Goal: Task Accomplishment & Management: Manage account settings

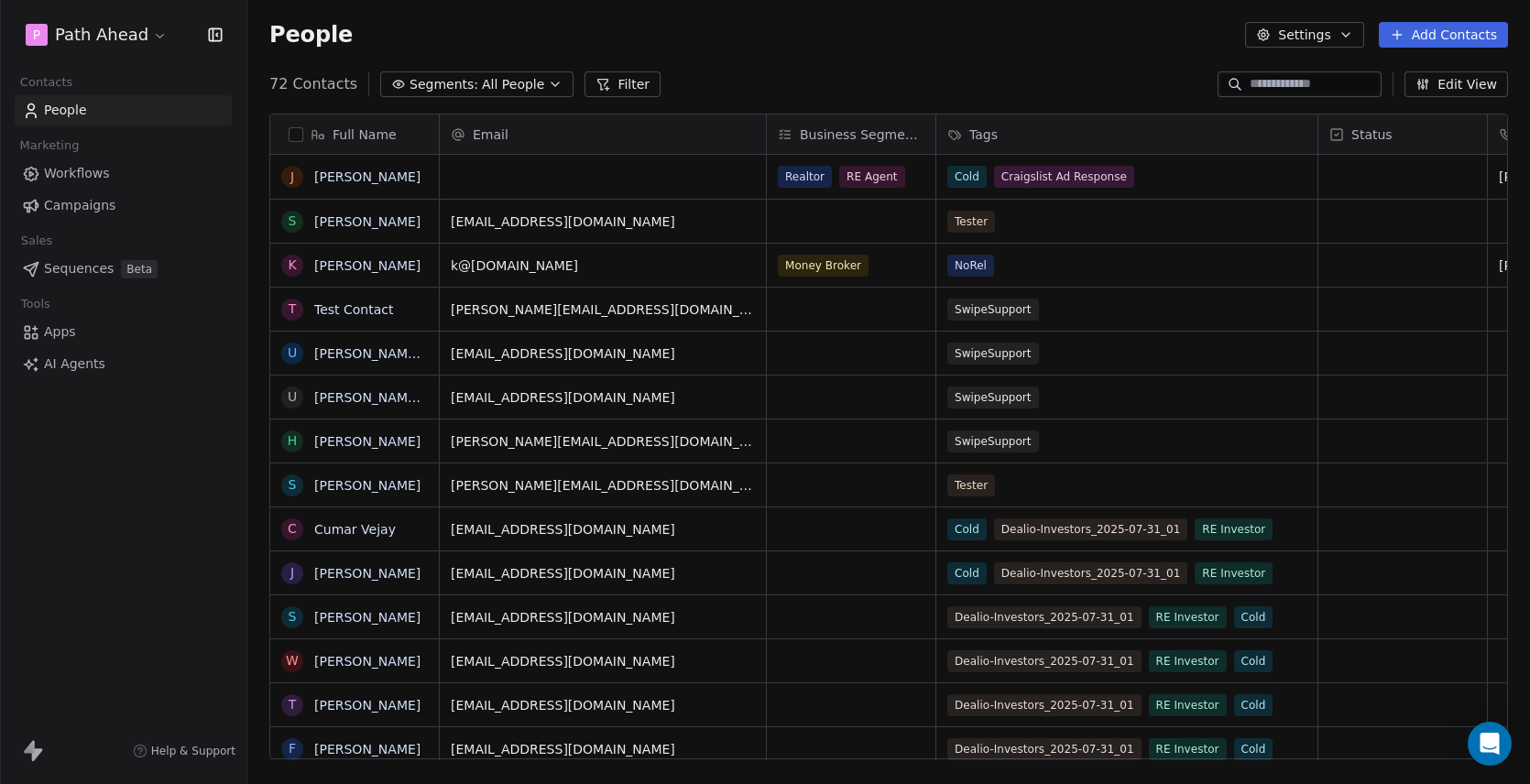
scroll to position [691, 1283]
click at [73, 174] on span "Workflows" at bounding box center [76, 173] width 66 height 19
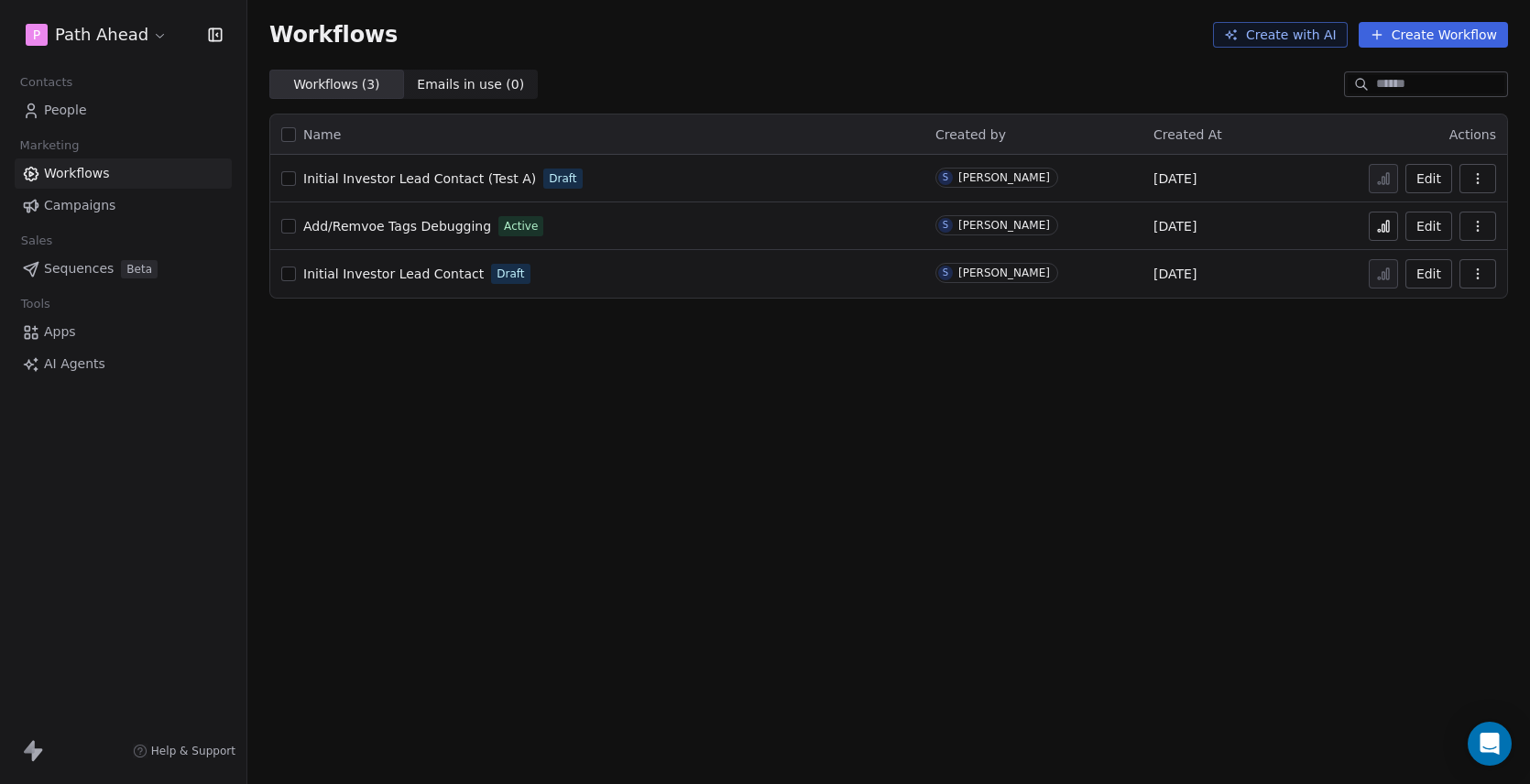
click at [443, 180] on span "Initial Investor Lead Contact (Test A)" at bounding box center [420, 178] width 233 height 14
click at [1481, 272] on icon "button" at bounding box center [1477, 273] width 14 height 14
click at [1444, 345] on span "Duplicate" at bounding box center [1431, 346] width 62 height 18
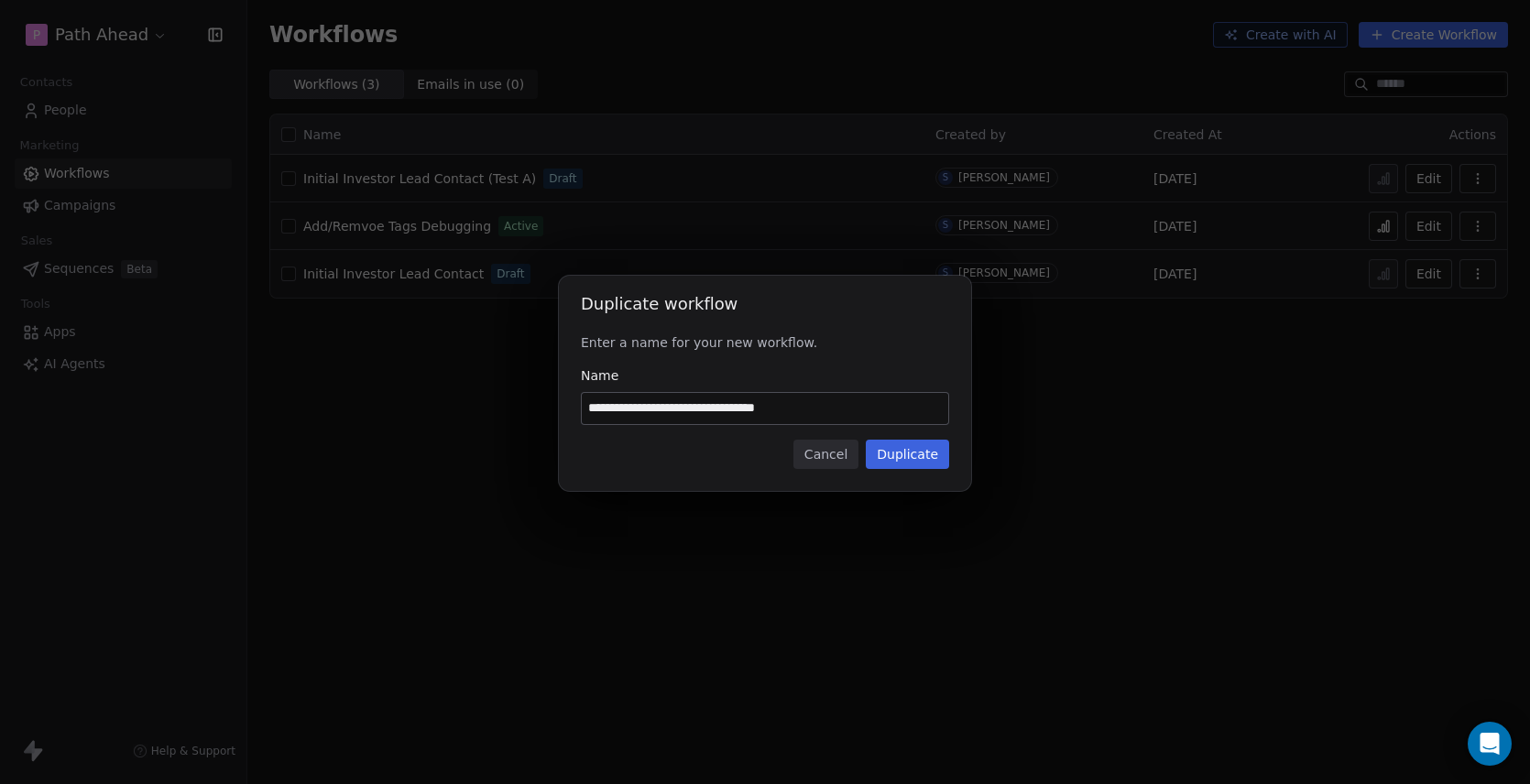
click at [756, 410] on input "**********" at bounding box center [764, 408] width 366 height 31
drag, startPoint x: 757, startPoint y: 409, endPoint x: 836, endPoint y: 404, distance: 79.2
click at [836, 404] on input "**********" at bounding box center [764, 408] width 366 height 31
click at [783, 405] on input "**********" at bounding box center [764, 408] width 366 height 31
drag, startPoint x: 764, startPoint y: 411, endPoint x: 790, endPoint y: 410, distance: 26.0
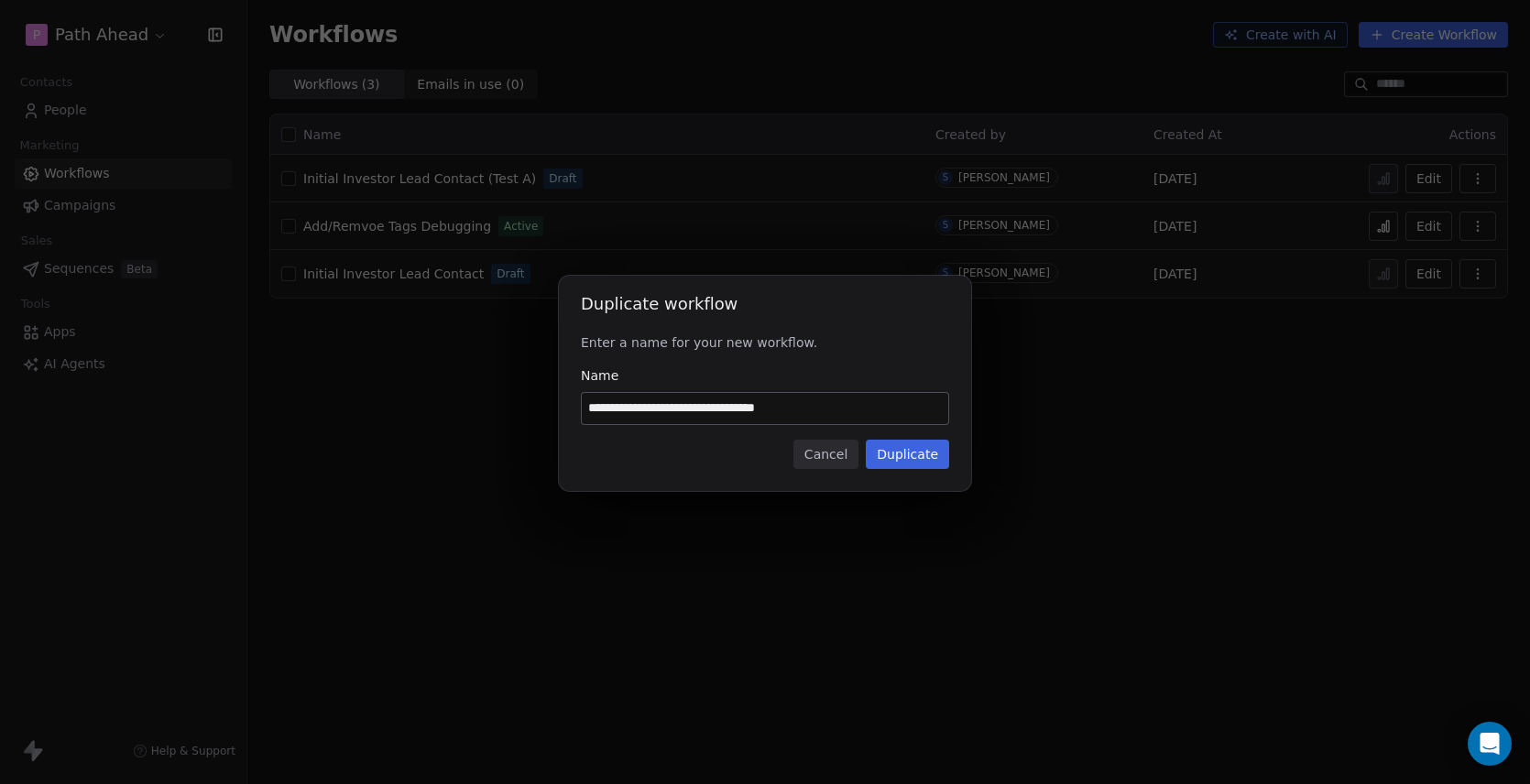
click at [790, 410] on input "**********" at bounding box center [764, 408] width 366 height 31
type input "**********"
click at [921, 453] on button "Duplicate" at bounding box center [908, 454] width 84 height 29
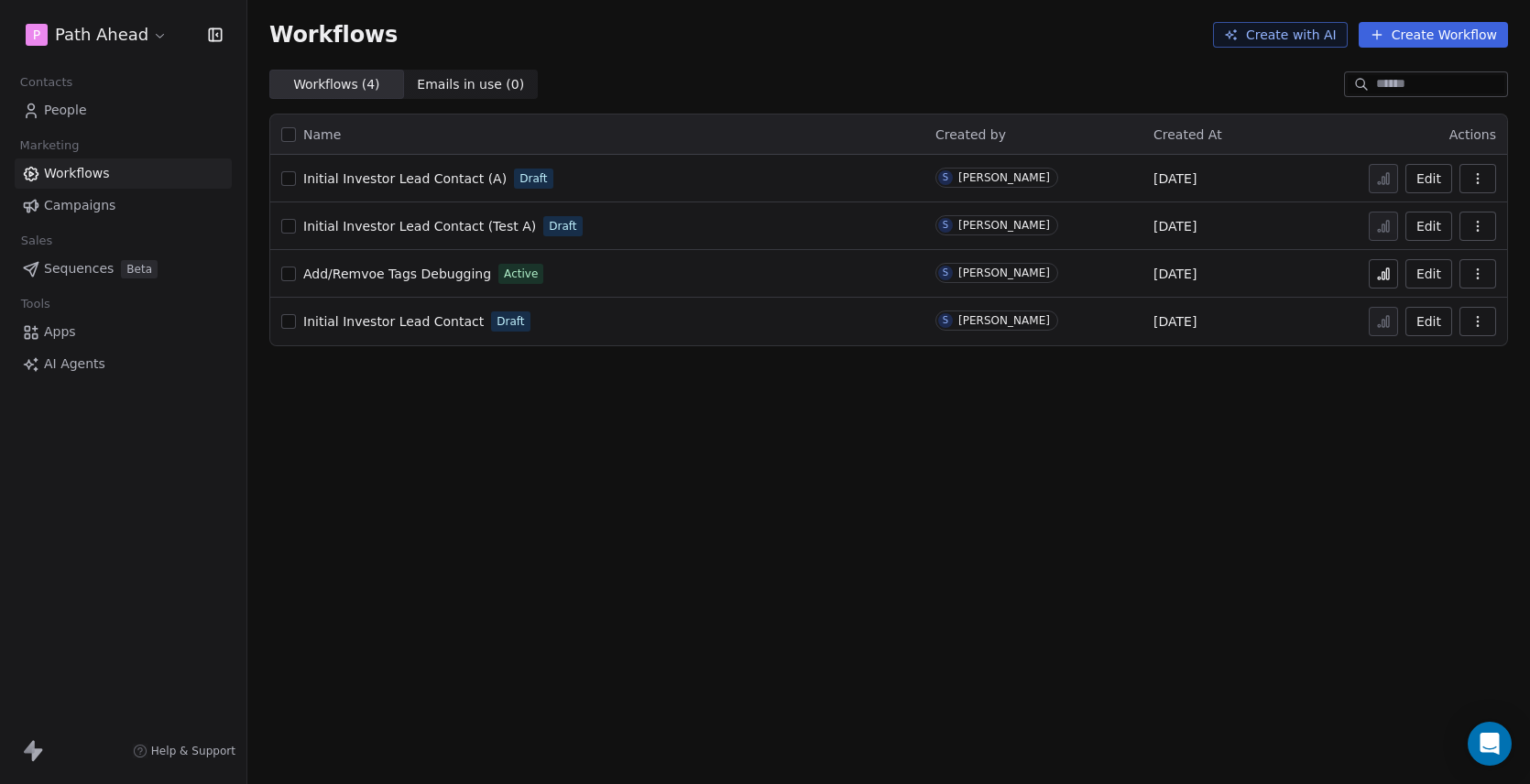
click at [407, 172] on span "Initial Investor Lead Contact (A)" at bounding box center [405, 178] width 204 height 14
click at [435, 181] on span "Initial Investor Lead Contact (A)" at bounding box center [405, 178] width 204 height 14
click at [1474, 174] on icon "button" at bounding box center [1477, 178] width 14 height 14
click at [290, 180] on button "button" at bounding box center [288, 178] width 14 height 14
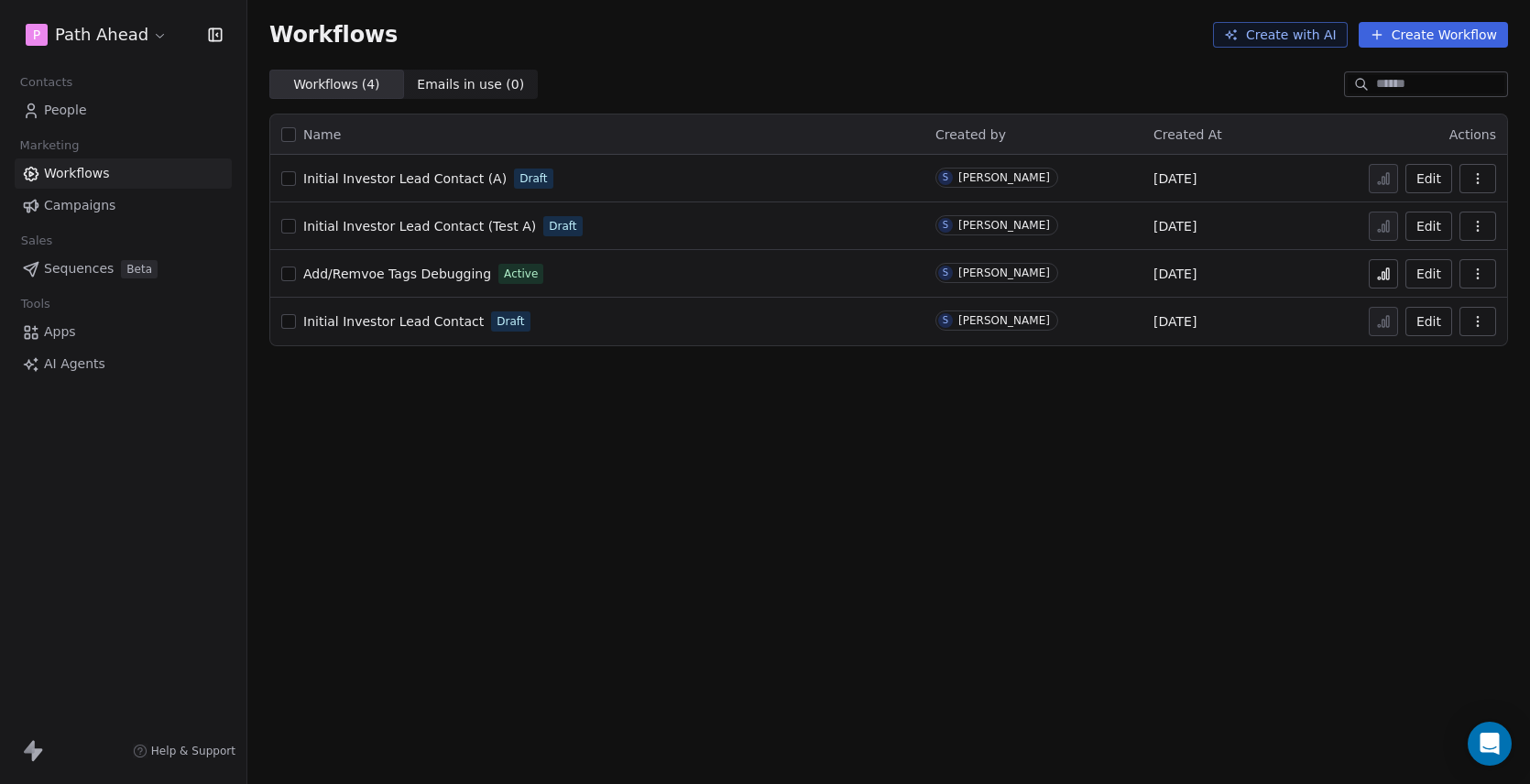
click at [420, 178] on span "Initial Investor Lead Contact (A)" at bounding box center [405, 178] width 204 height 14
click at [405, 274] on span "Add/Remvoe Tags Debugging" at bounding box center [397, 273] width 187 height 14
click at [71, 108] on span "People" at bounding box center [65, 110] width 43 height 19
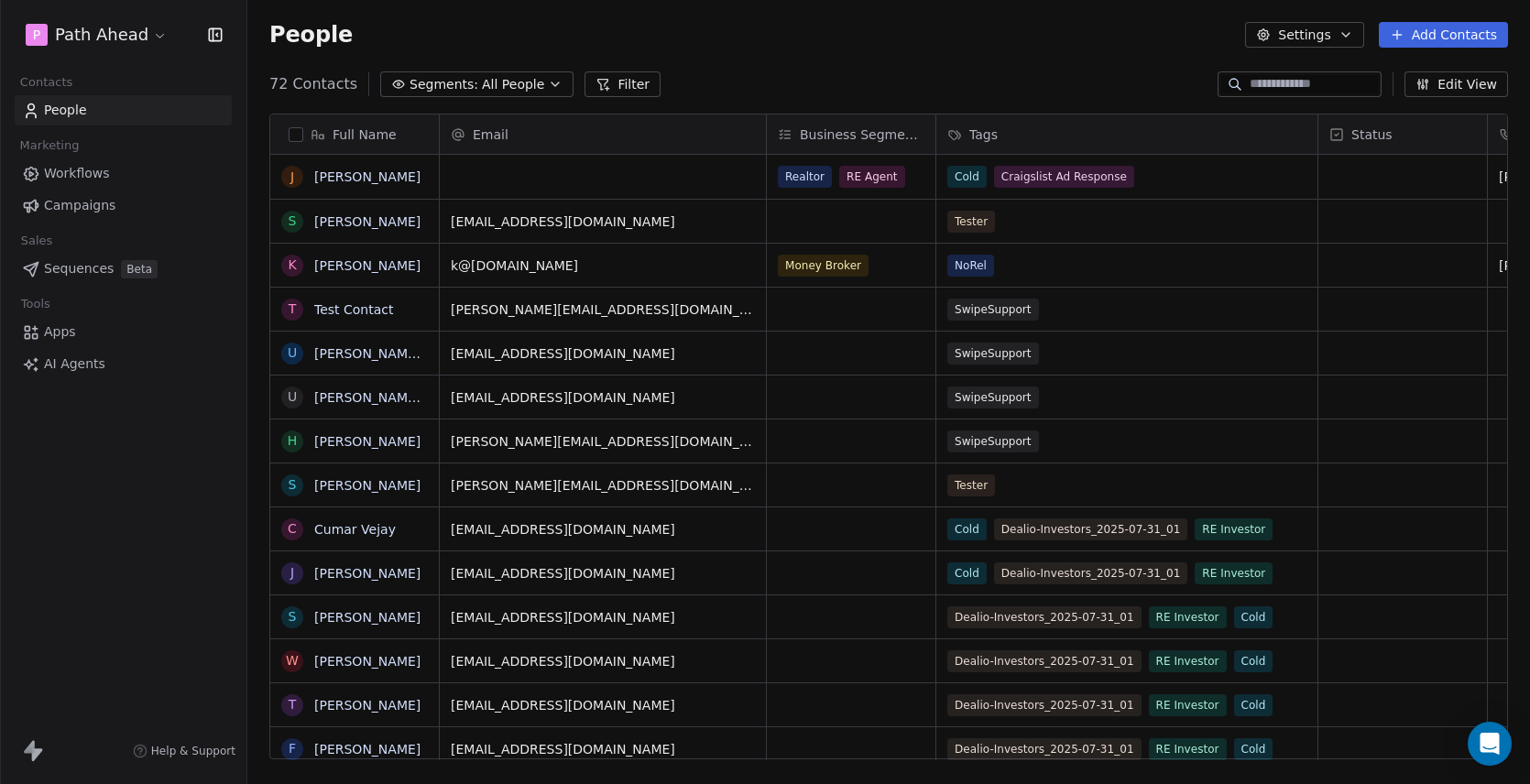
scroll to position [691, 1283]
click at [1162, 220] on div "Tester" at bounding box center [1109, 221] width 324 height 22
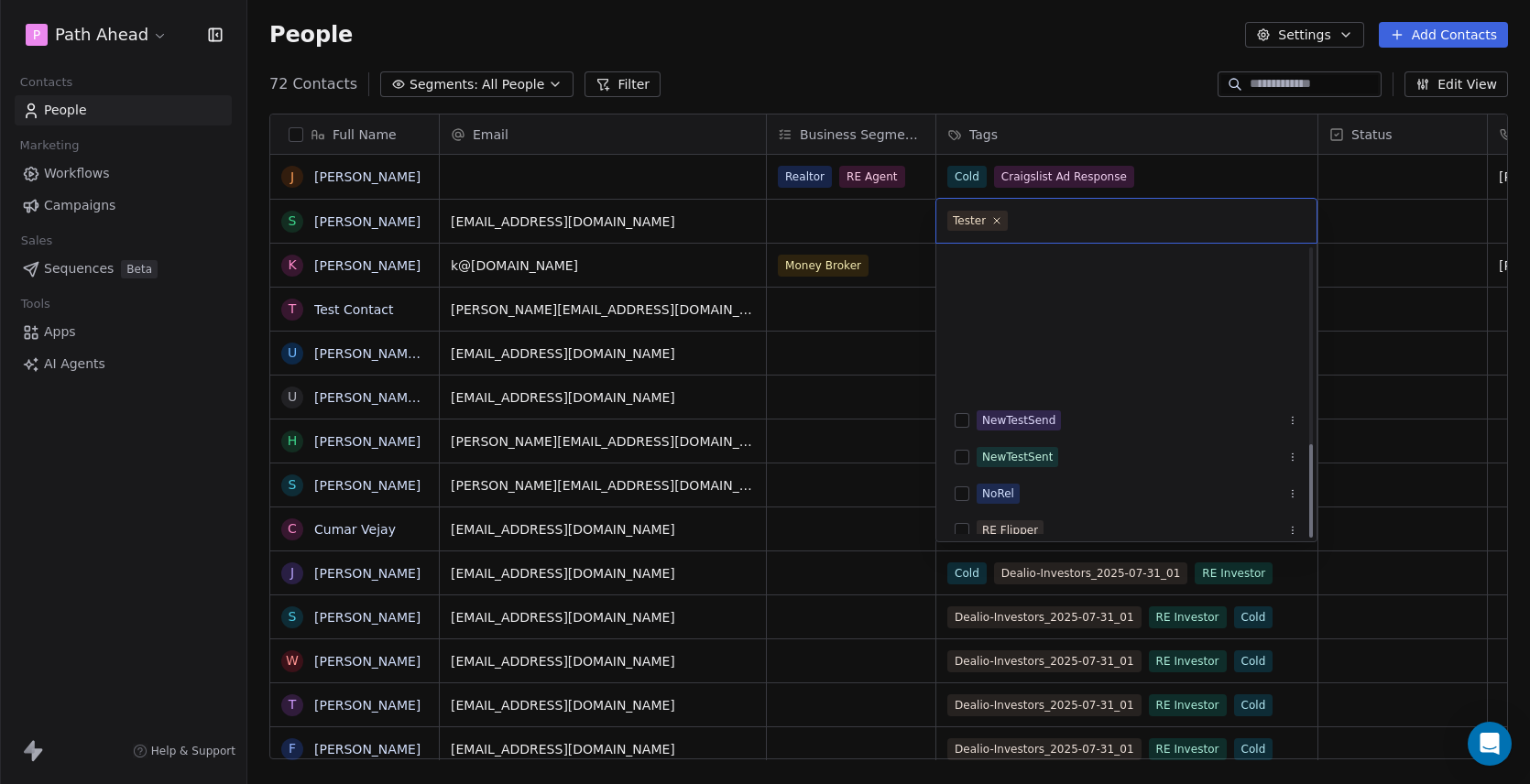
scroll to position [597, 0]
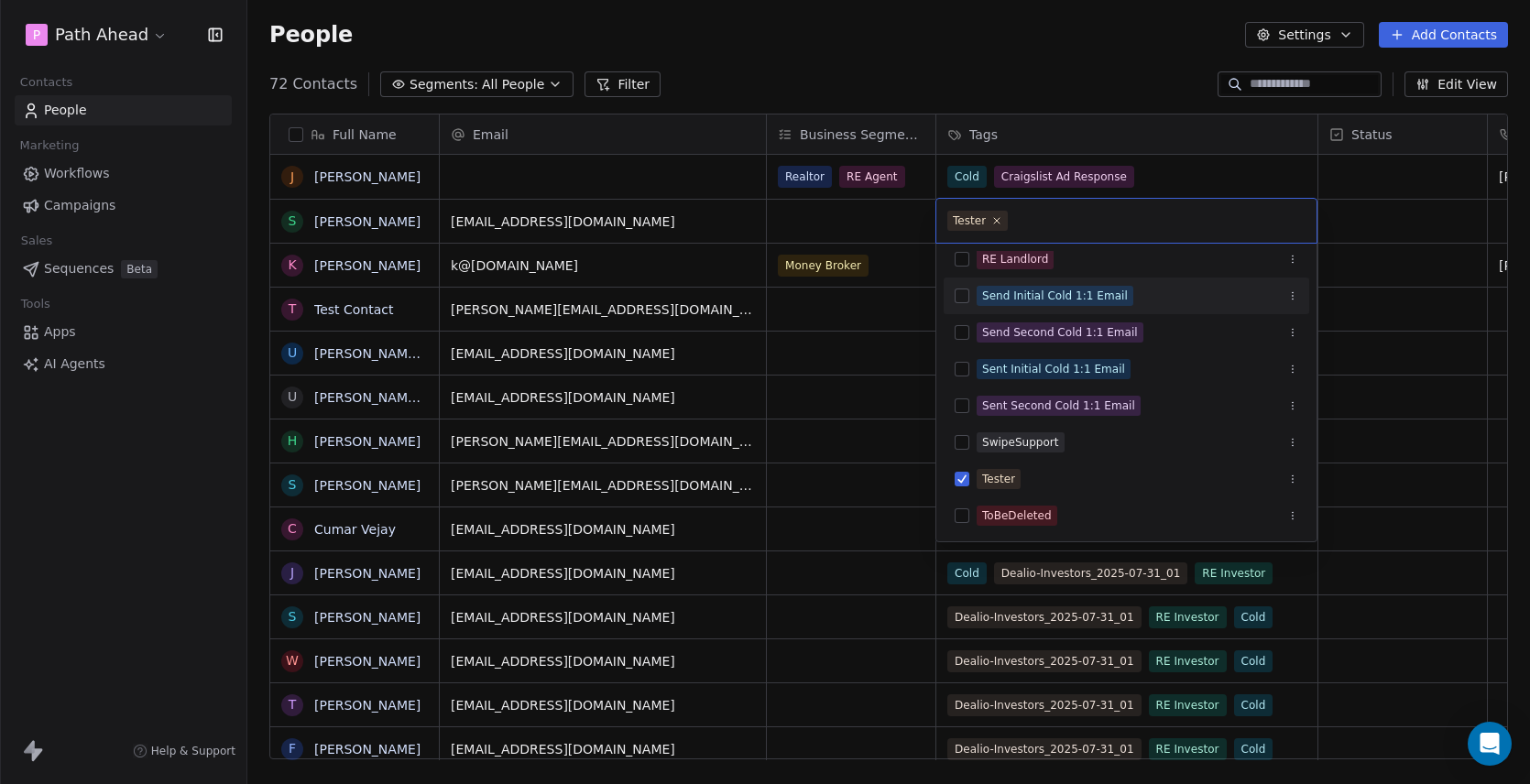
click at [963, 294] on button "Suggestions" at bounding box center [961, 295] width 14 height 14
click at [818, 223] on html "P Path Ahead Contacts People Marketing Workflows Campaigns Sales Sequences Beta…" at bounding box center [765, 392] width 1530 height 784
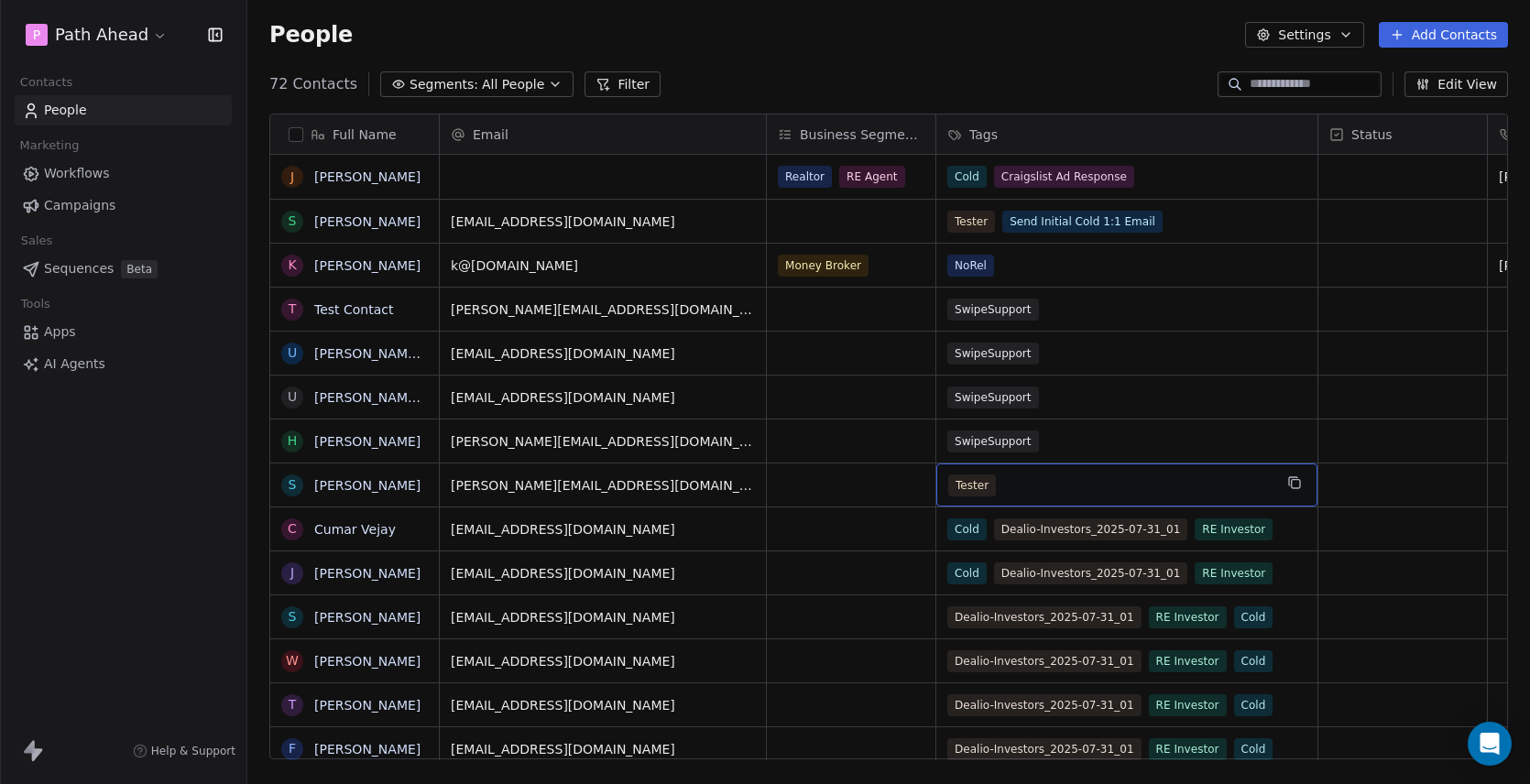
click at [1148, 488] on div "Tester" at bounding box center [1109, 485] width 324 height 22
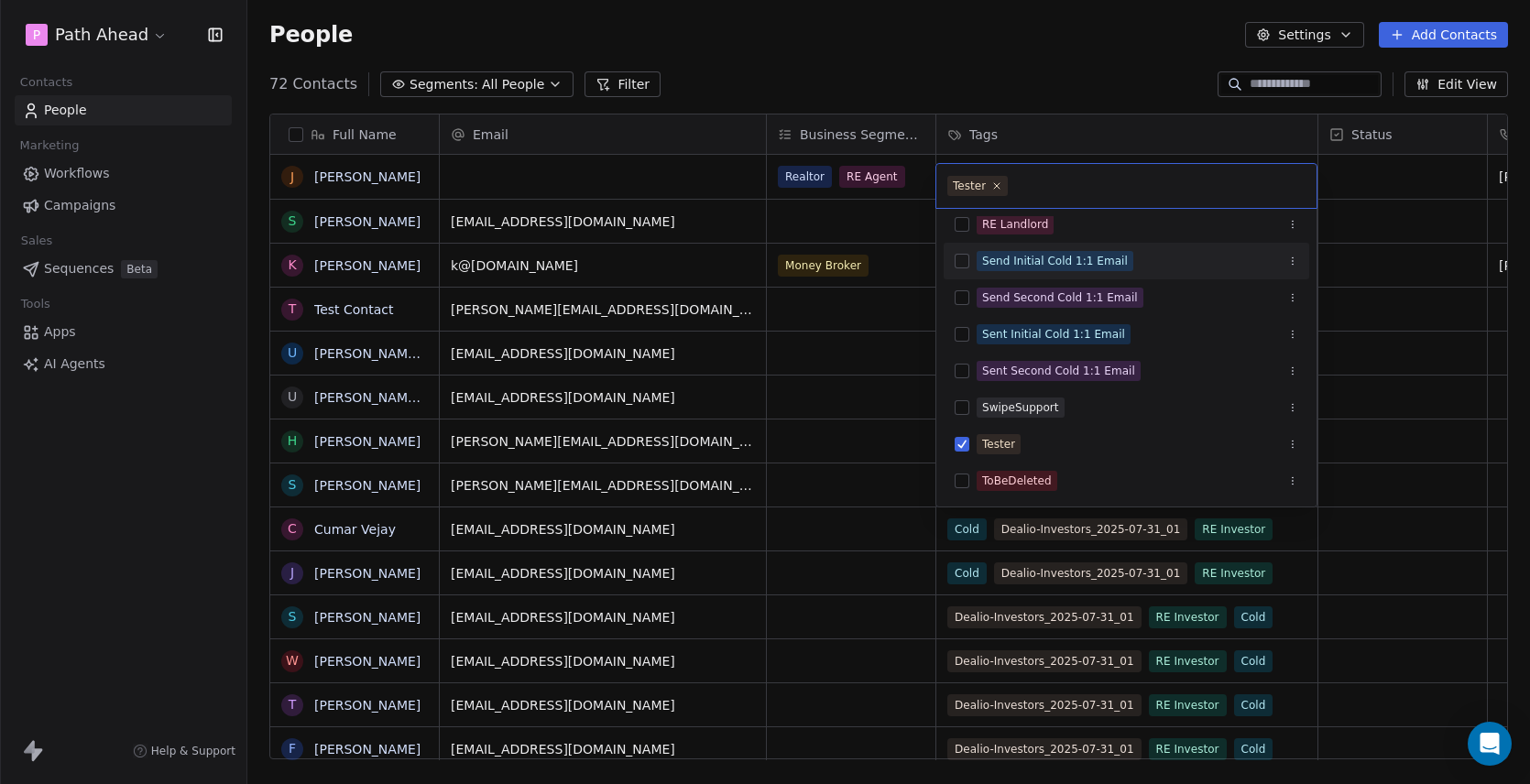
click at [963, 262] on button "Suggestions" at bounding box center [961, 261] width 14 height 14
click at [882, 484] on html "P Path Ahead Contacts People Marketing Workflows Campaigns Sales Sequences Beta…" at bounding box center [765, 392] width 1530 height 784
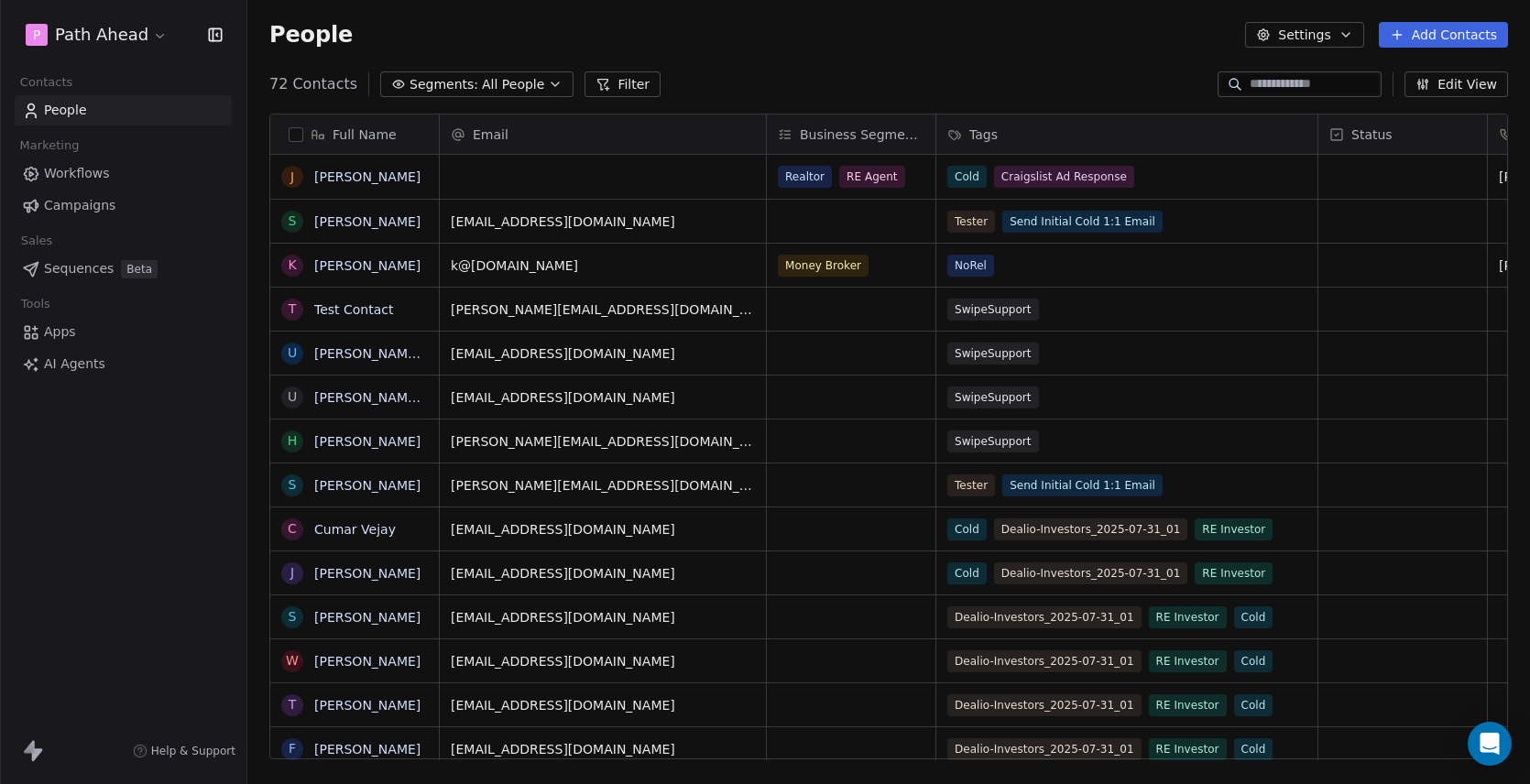
click at [133, 439] on div "P Path Ahead Contacts People Marketing Workflows Campaigns Sales Sequences Beta…" at bounding box center [123, 392] width 246 height 784
click at [69, 172] on span "Workflows" at bounding box center [76, 173] width 66 height 19
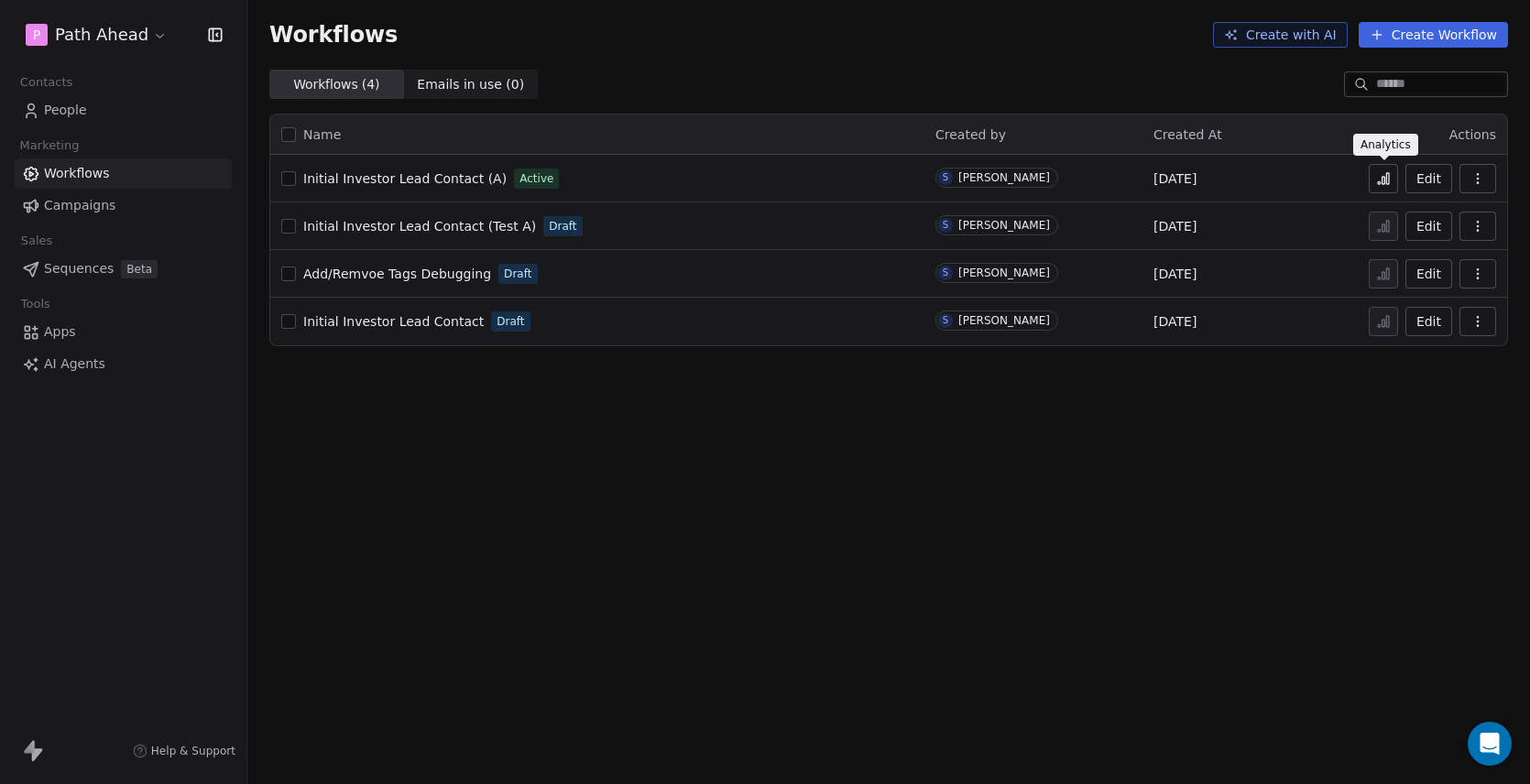
click at [1381, 175] on icon at bounding box center [1383, 178] width 14 height 14
click at [69, 108] on span "People" at bounding box center [65, 110] width 43 height 19
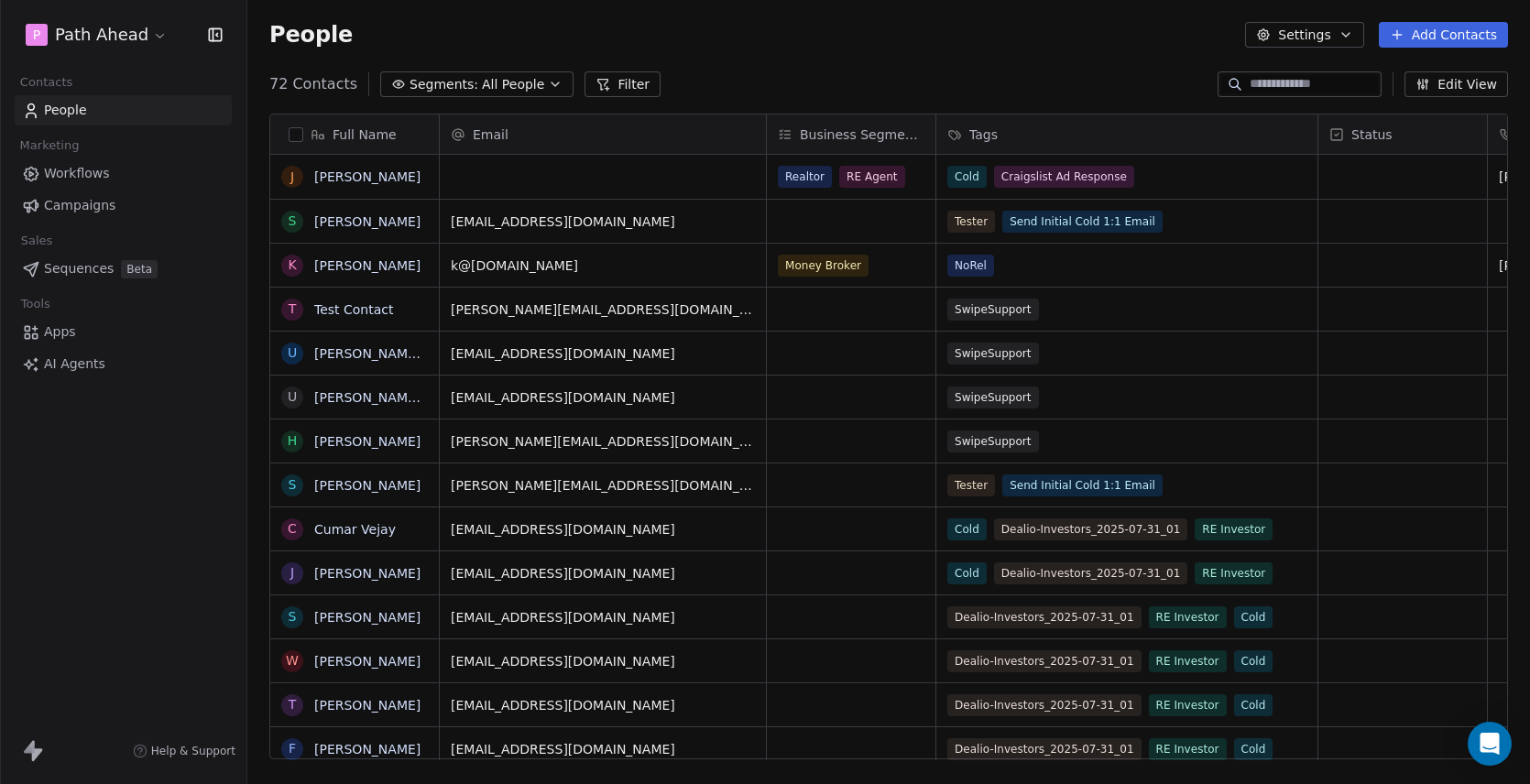
scroll to position [691, 1283]
click at [824, 60] on div "People Settings Add Contacts" at bounding box center [889, 34] width 1283 height 69
click at [91, 173] on span "Workflows" at bounding box center [76, 173] width 66 height 19
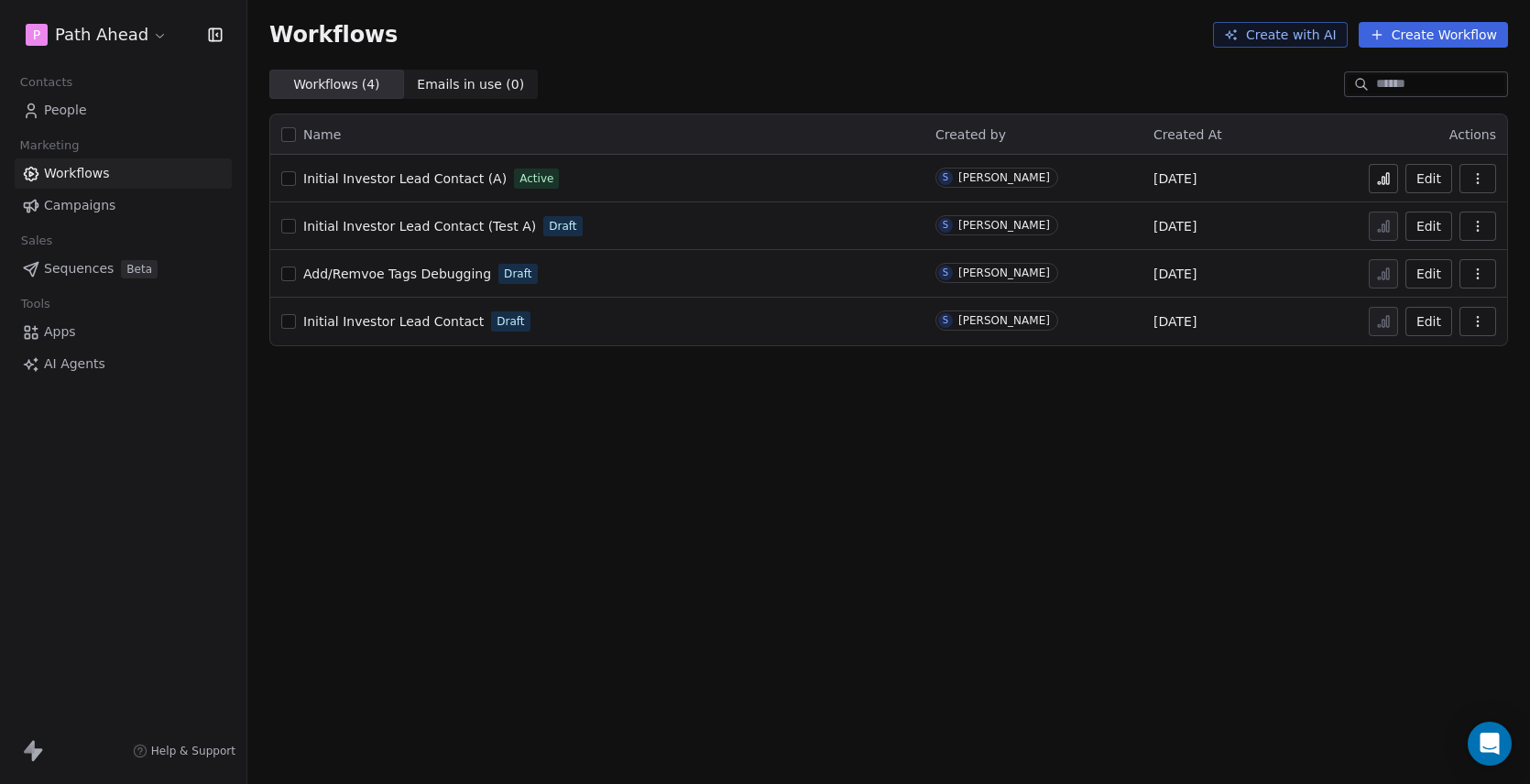
click at [1423, 179] on button "Edit" at bounding box center [1428, 178] width 47 height 29
click at [90, 105] on link "People" at bounding box center [123, 110] width 217 height 30
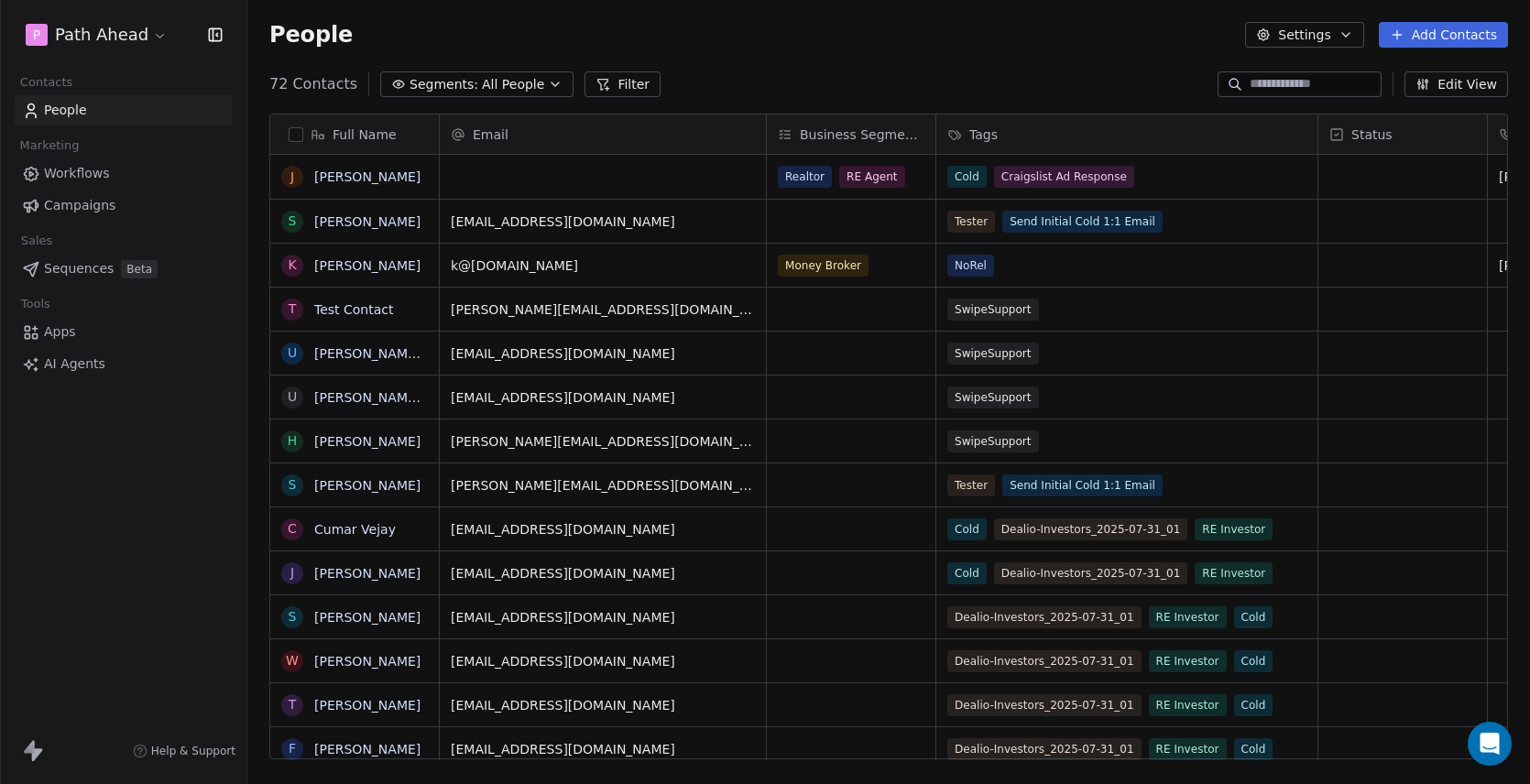
scroll to position [691, 1283]
click at [848, 36] on div "People Settings Add Contacts" at bounding box center [889, 34] width 1239 height 26
click at [79, 173] on span "Workflows" at bounding box center [76, 173] width 66 height 19
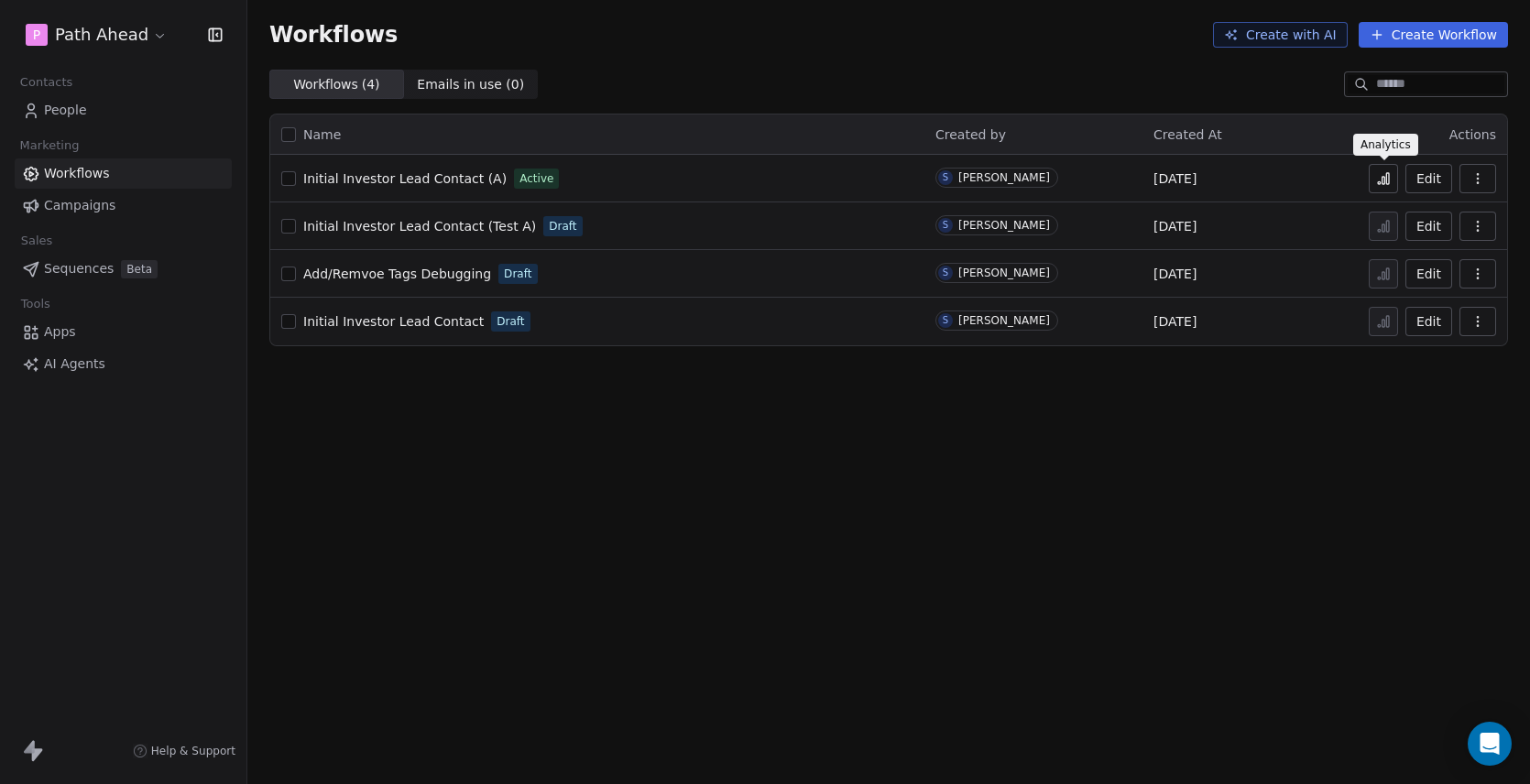
click at [1381, 176] on icon at bounding box center [1383, 178] width 14 height 14
click at [153, 36] on html "P Path Ahead Contacts People Marketing Workflows Campaigns Sales Sequences Beta…" at bounding box center [765, 392] width 1530 height 784
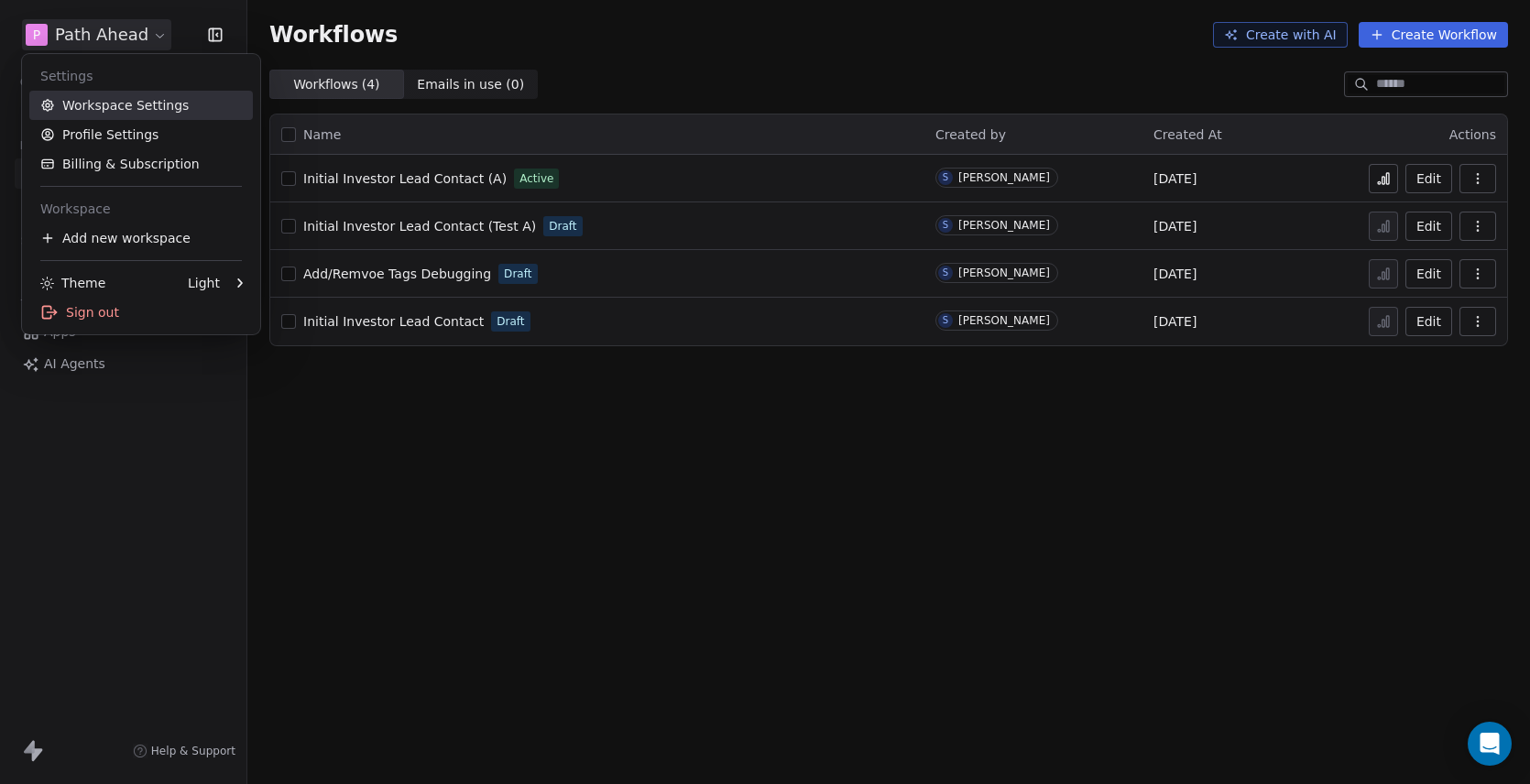
click at [128, 103] on link "Workspace Settings" at bounding box center [141, 105] width 224 height 29
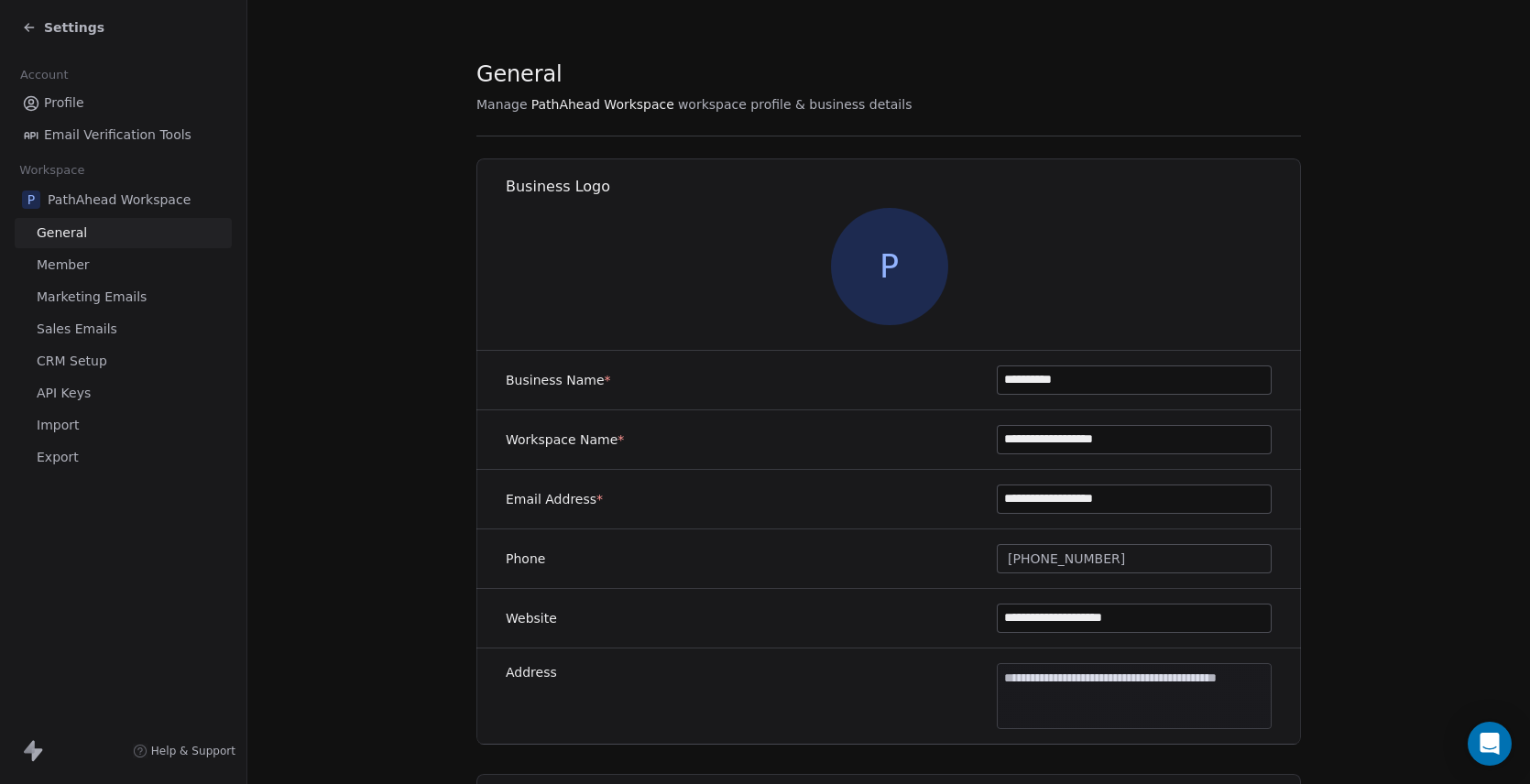
click at [74, 328] on span "Sales Emails" at bounding box center [77, 329] width 81 height 19
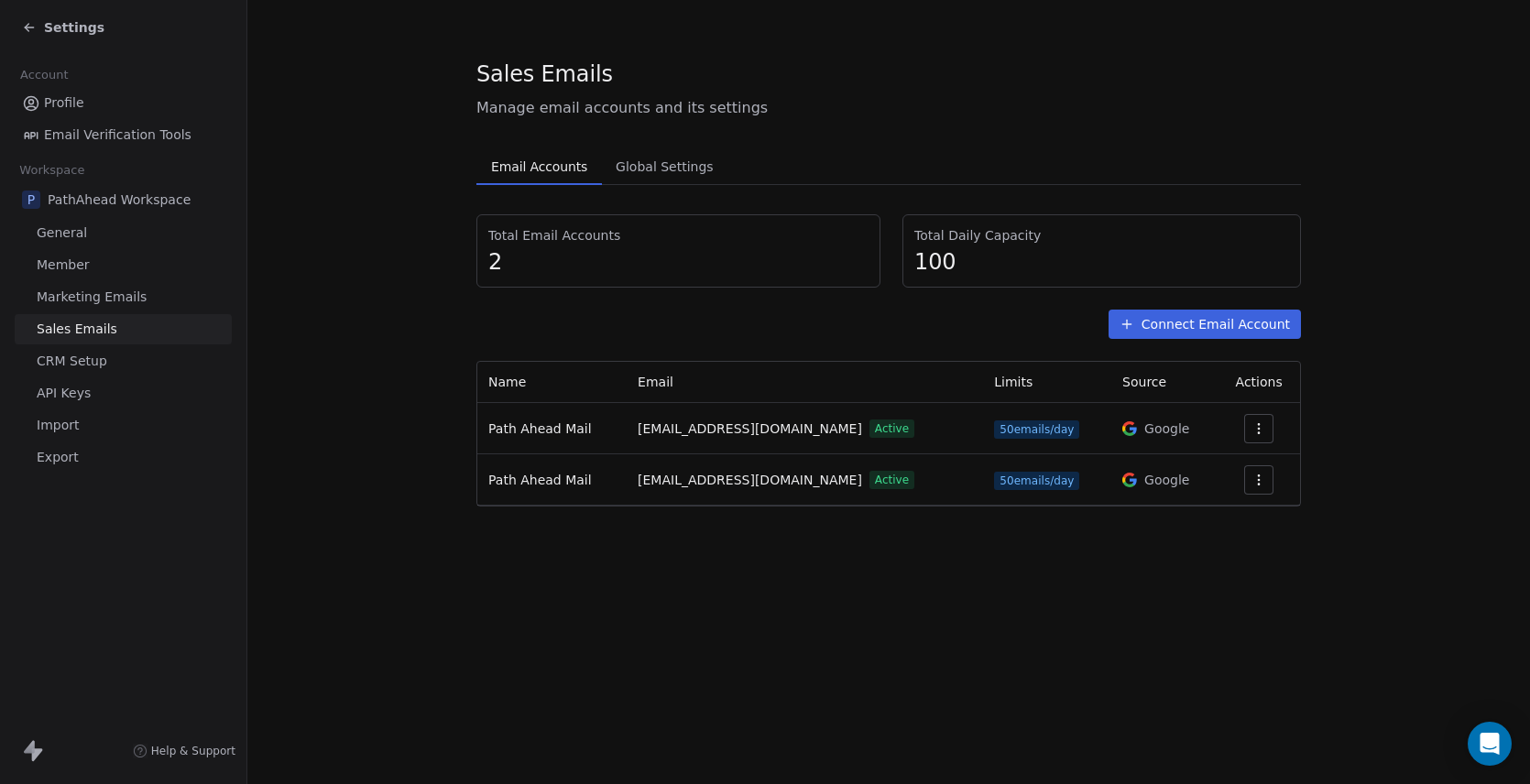
click at [1258, 427] on icon "button" at bounding box center [1258, 428] width 14 height 14
click at [1399, 425] on html "Settings Account Profile Email Verification Tools Workspace P PathAhead Workspa…" at bounding box center [765, 392] width 1530 height 784
click at [1259, 426] on icon "button" at bounding box center [1258, 428] width 14 height 14
click at [1233, 472] on span "Settings" at bounding box center [1229, 470] width 52 height 19
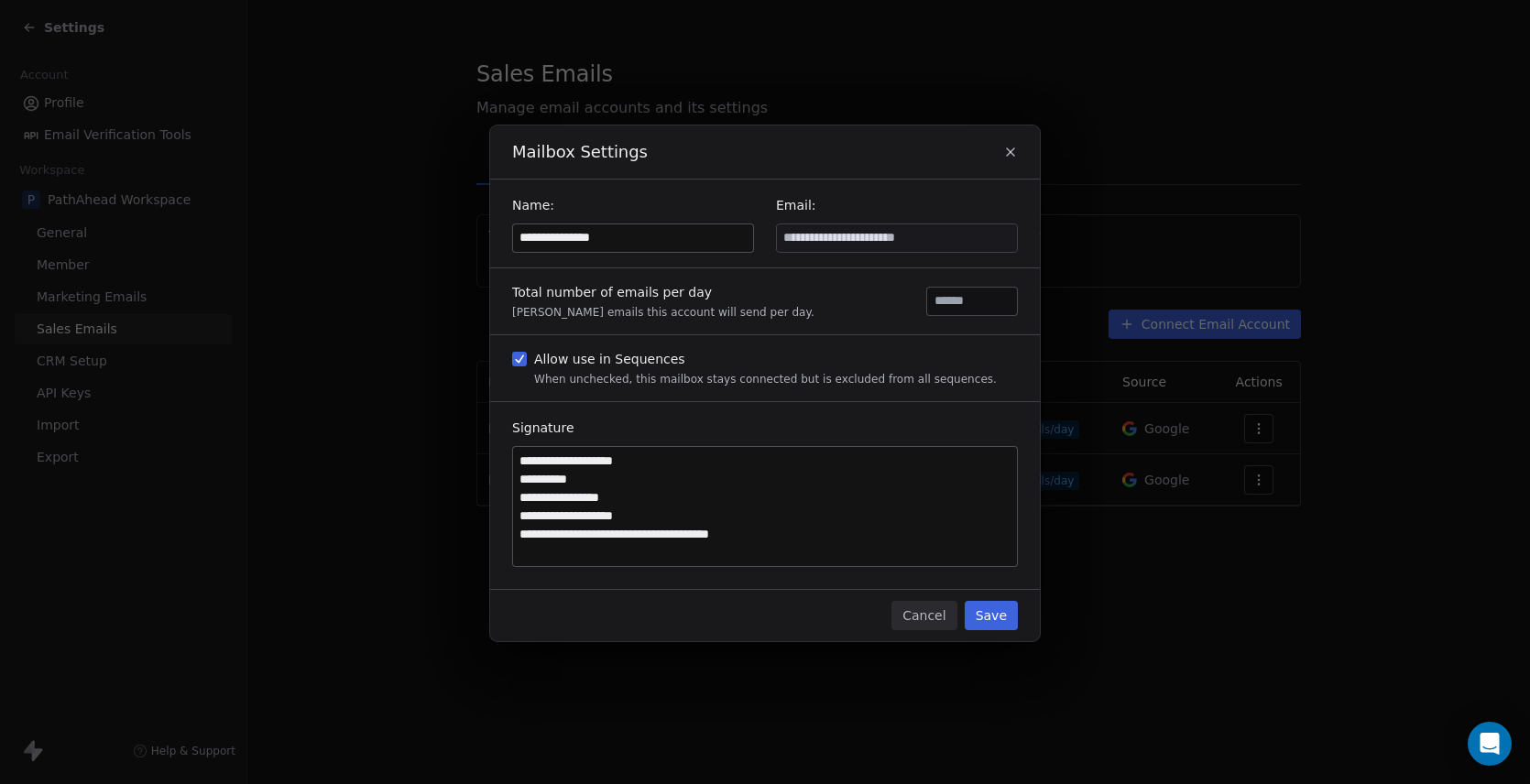
click at [932, 615] on button "Cancel" at bounding box center [924, 616] width 65 height 29
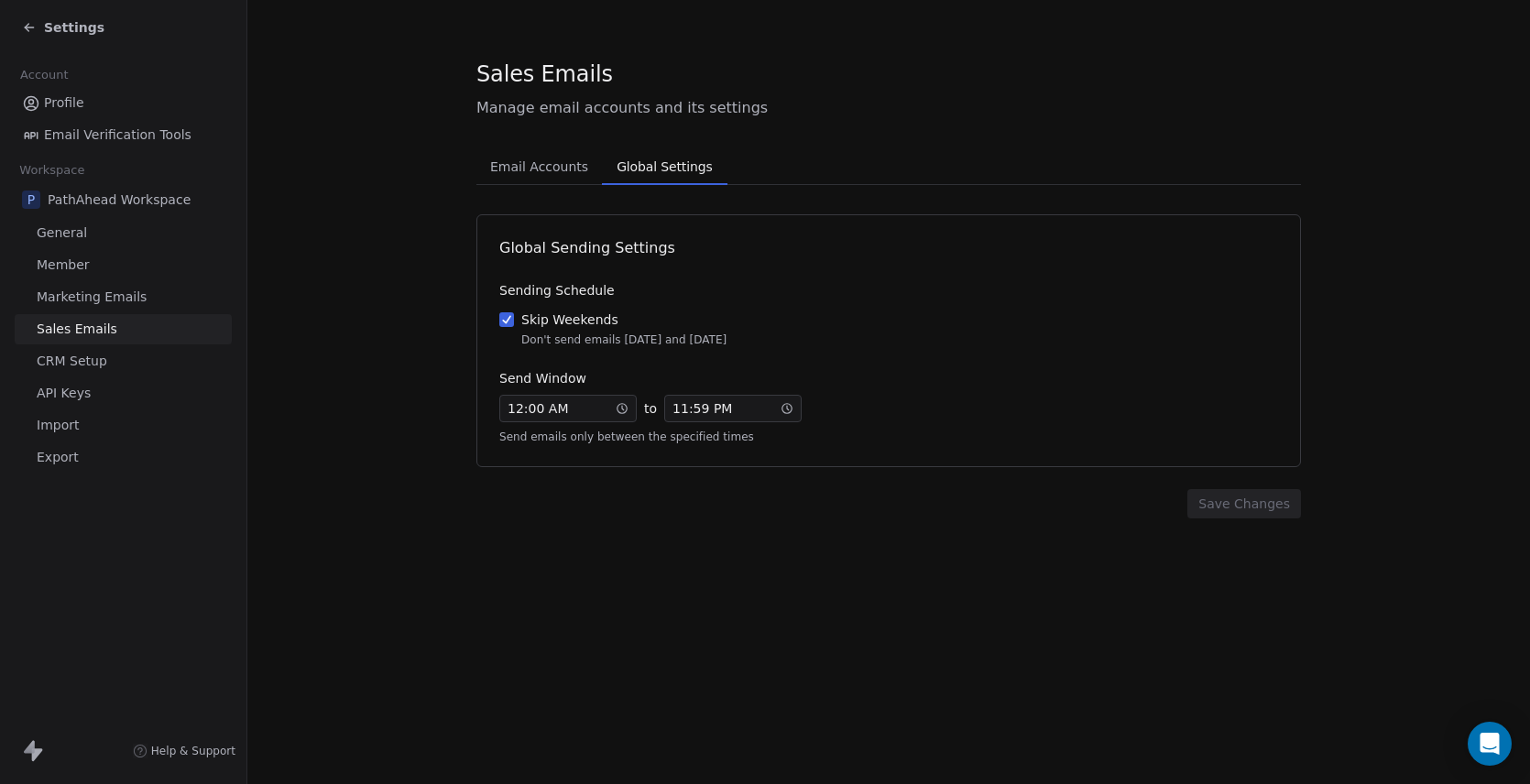
click at [658, 163] on span "Global Settings" at bounding box center [664, 167] width 110 height 26
click at [505, 317] on button "Skip Weekends Don't send emails on Saturday and Sunday" at bounding box center [506, 319] width 14 height 18
click at [1246, 504] on button "Save Changes" at bounding box center [1244, 503] width 113 height 29
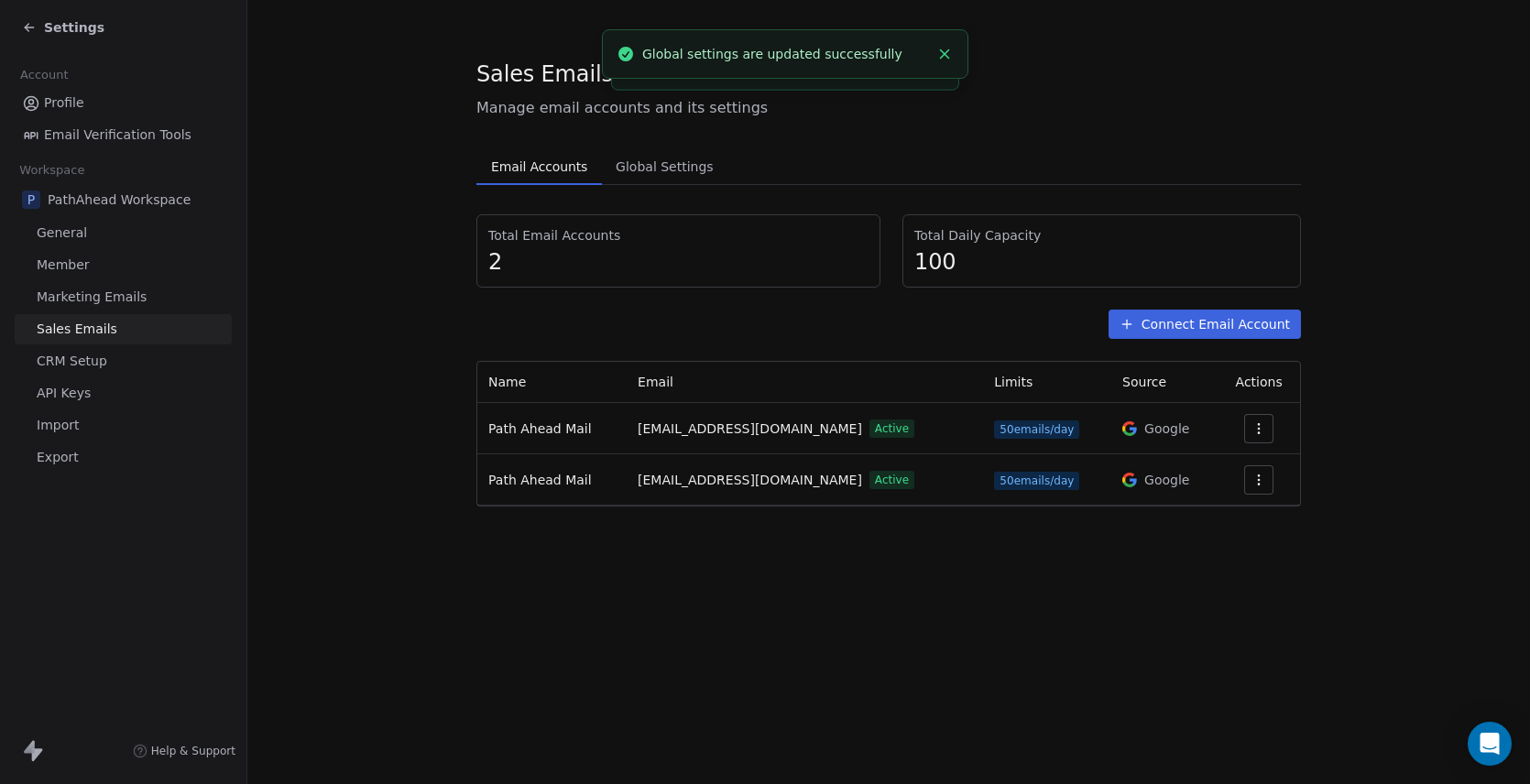
click at [508, 167] on span "Email Accounts" at bounding box center [539, 167] width 110 height 26
click at [390, 221] on section "Sales Emails Manage email accounts and its settings Email Accounts Email Accoun…" at bounding box center [889, 283] width 1283 height 565
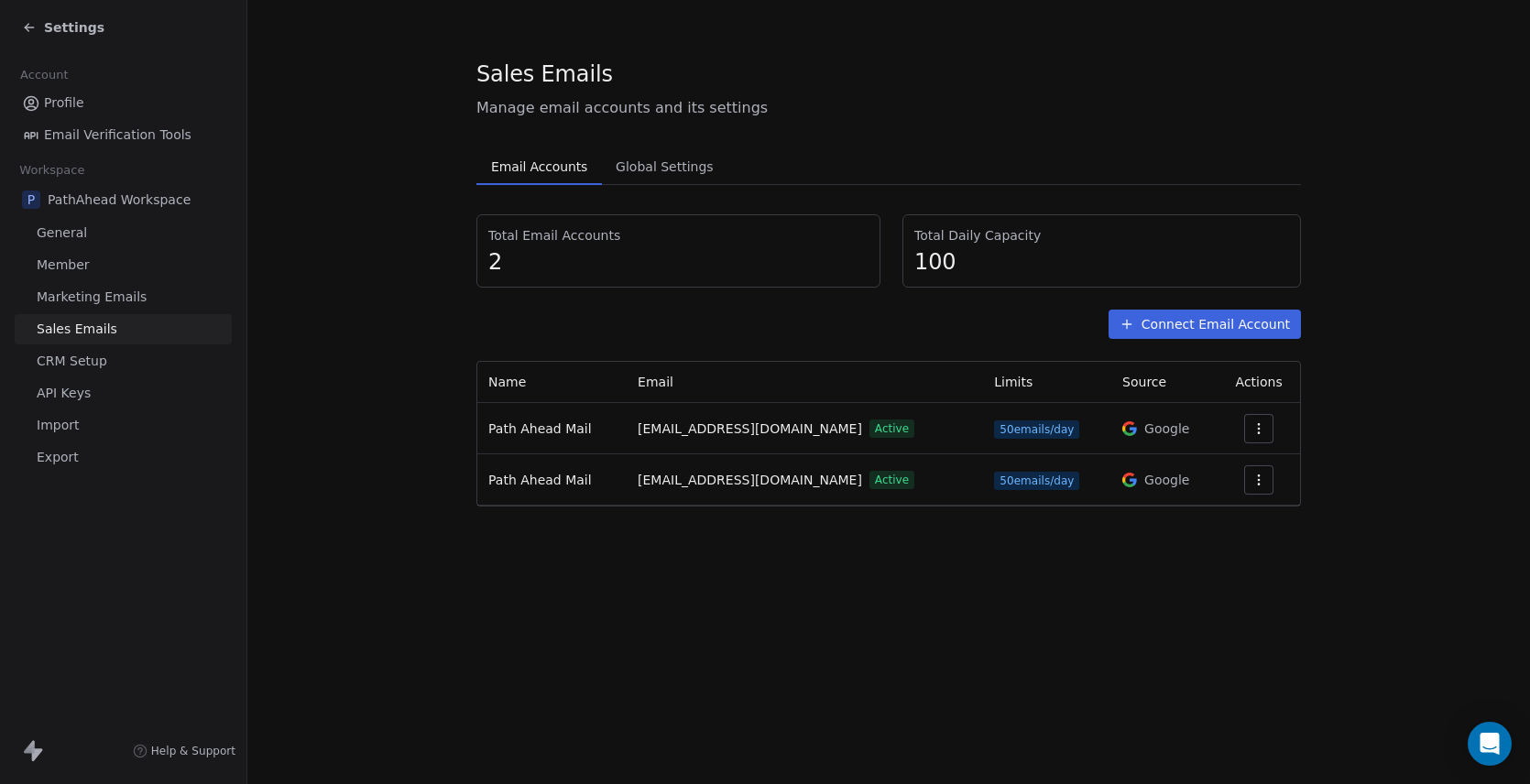
click at [69, 31] on span "Settings" at bounding box center [74, 27] width 61 height 18
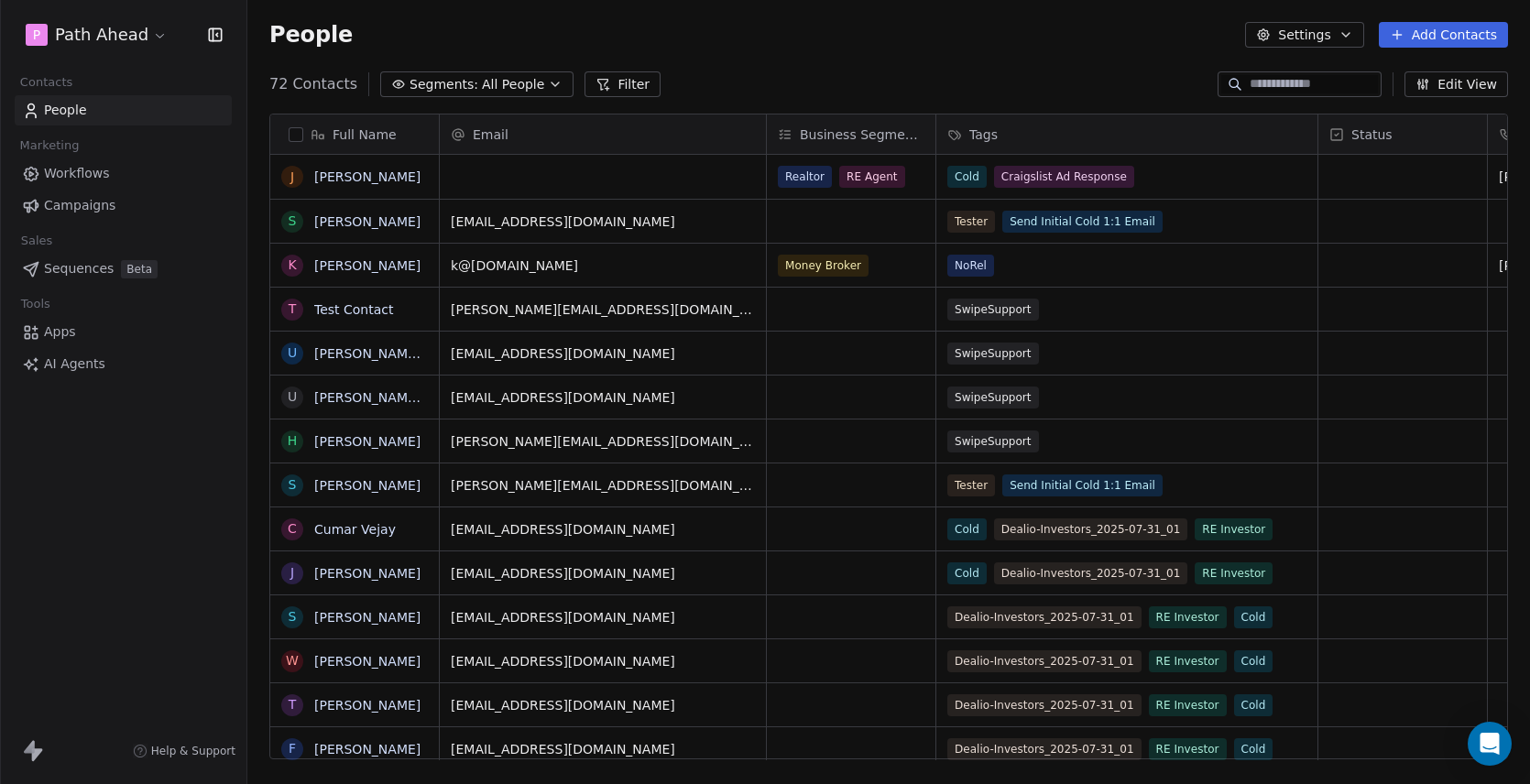
scroll to position [691, 1283]
click at [70, 171] on span "Workflows" at bounding box center [76, 173] width 66 height 19
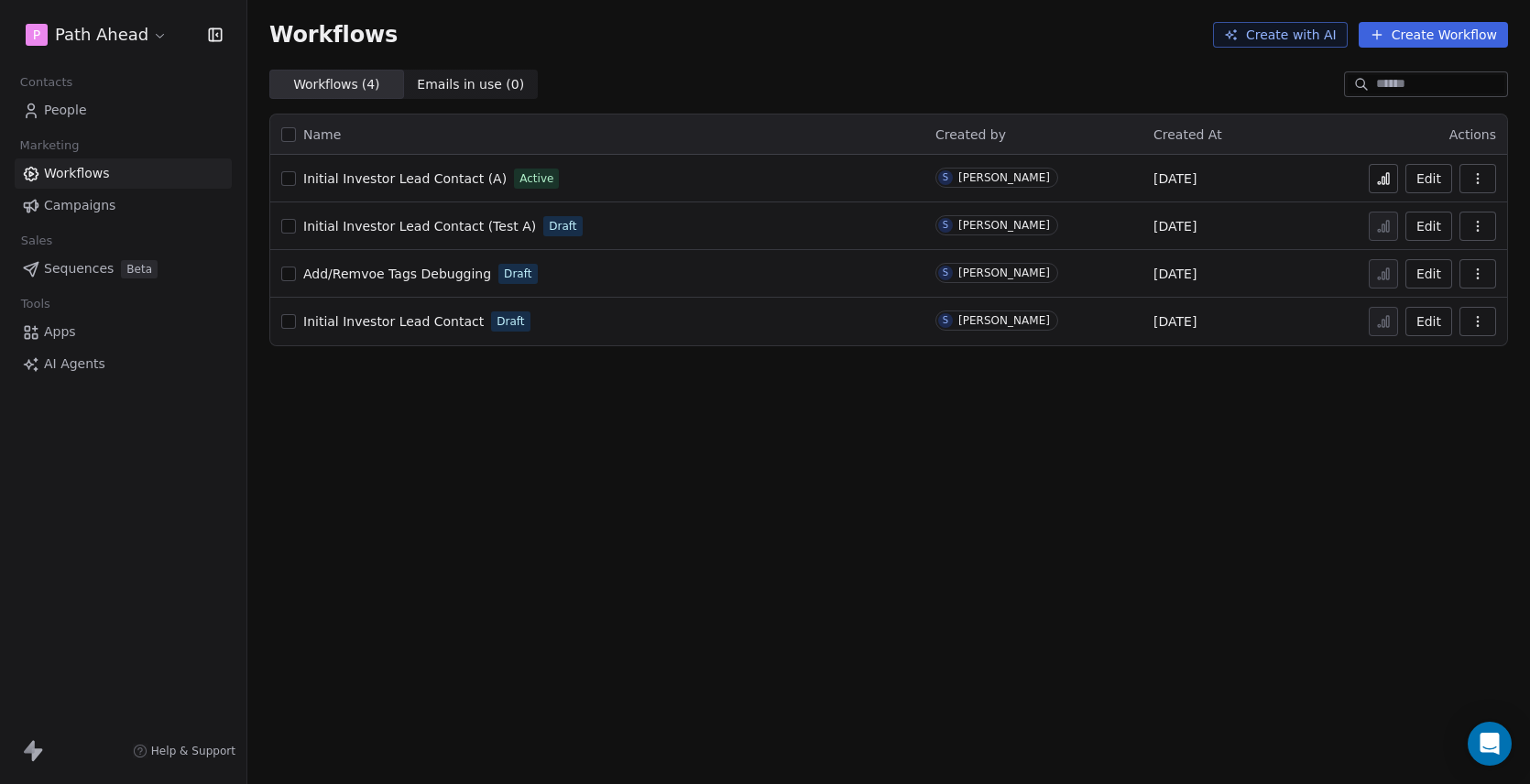
click at [1385, 174] on icon at bounding box center [1383, 178] width 14 height 14
click at [69, 108] on span "People" at bounding box center [65, 110] width 43 height 19
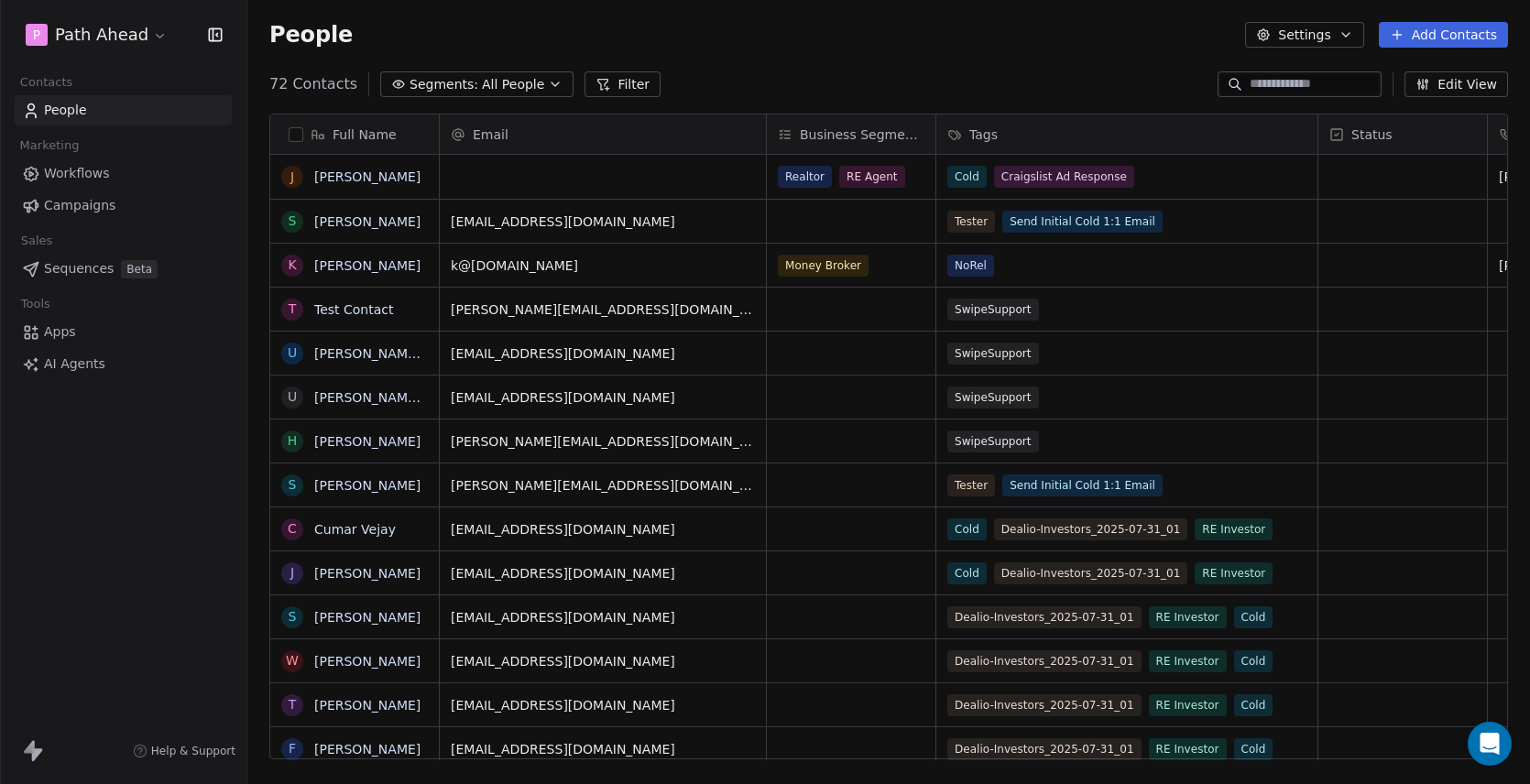
scroll to position [691, 1283]
click at [1442, 33] on button "Add Contacts" at bounding box center [1443, 34] width 129 height 26
click at [1457, 72] on span "Create new contact" at bounding box center [1449, 74] width 126 height 19
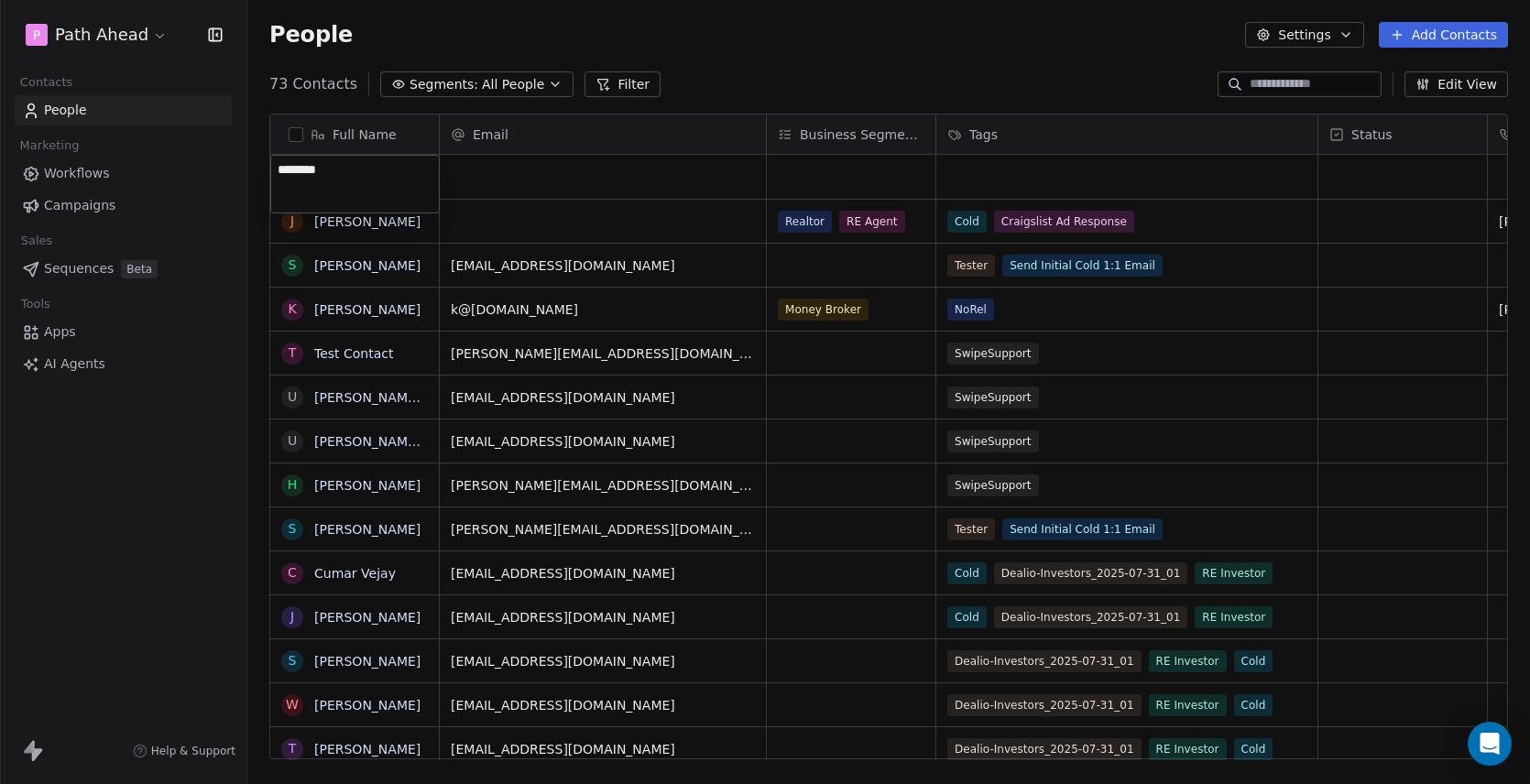
type textarea "*********"
click at [563, 181] on html "P Path Ahead Contacts People Marketing Workflows Campaigns Sales Sequences Beta…" at bounding box center [765, 392] width 1530 height 784
click at [528, 176] on div "grid" at bounding box center [602, 177] width 326 height 44
click at [529, 176] on div "grid" at bounding box center [602, 177] width 326 height 44
drag, startPoint x: 571, startPoint y: 179, endPoint x: 446, endPoint y: 176, distance: 125.0
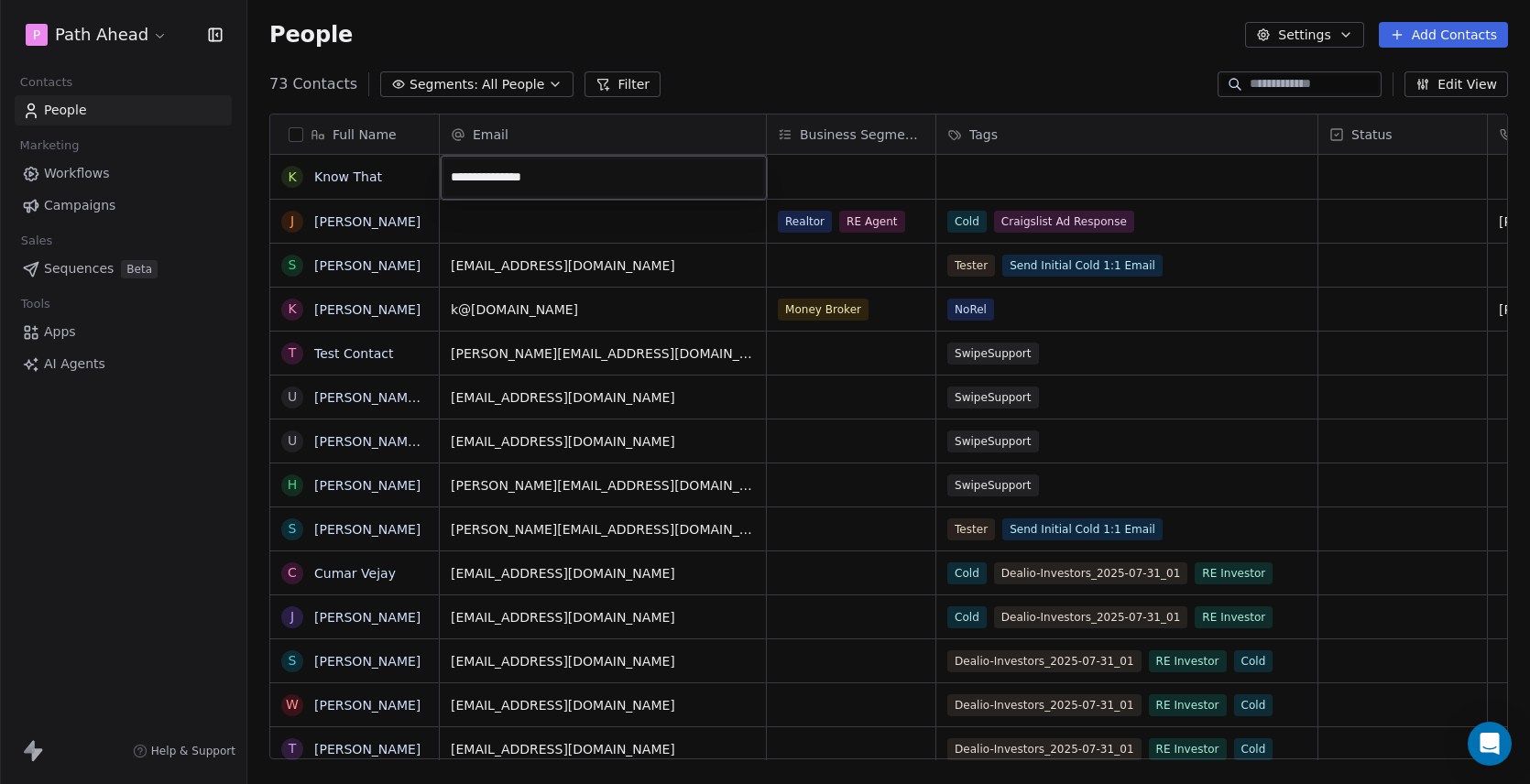
click at [446, 176] on input "**********" at bounding box center [603, 178] width 319 height 37
click at [598, 181] on input "**********" at bounding box center [603, 178] width 319 height 37
drag, startPoint x: 614, startPoint y: 180, endPoint x: 435, endPoint y: 174, distance: 179.1
click at [435, 174] on html "P Path Ahead Contacts People Marketing Workflows Campaigns Sales Sequences Beta…" at bounding box center [765, 392] width 1530 height 784
drag, startPoint x: 553, startPoint y: 178, endPoint x: 447, endPoint y: 177, distance: 106.0
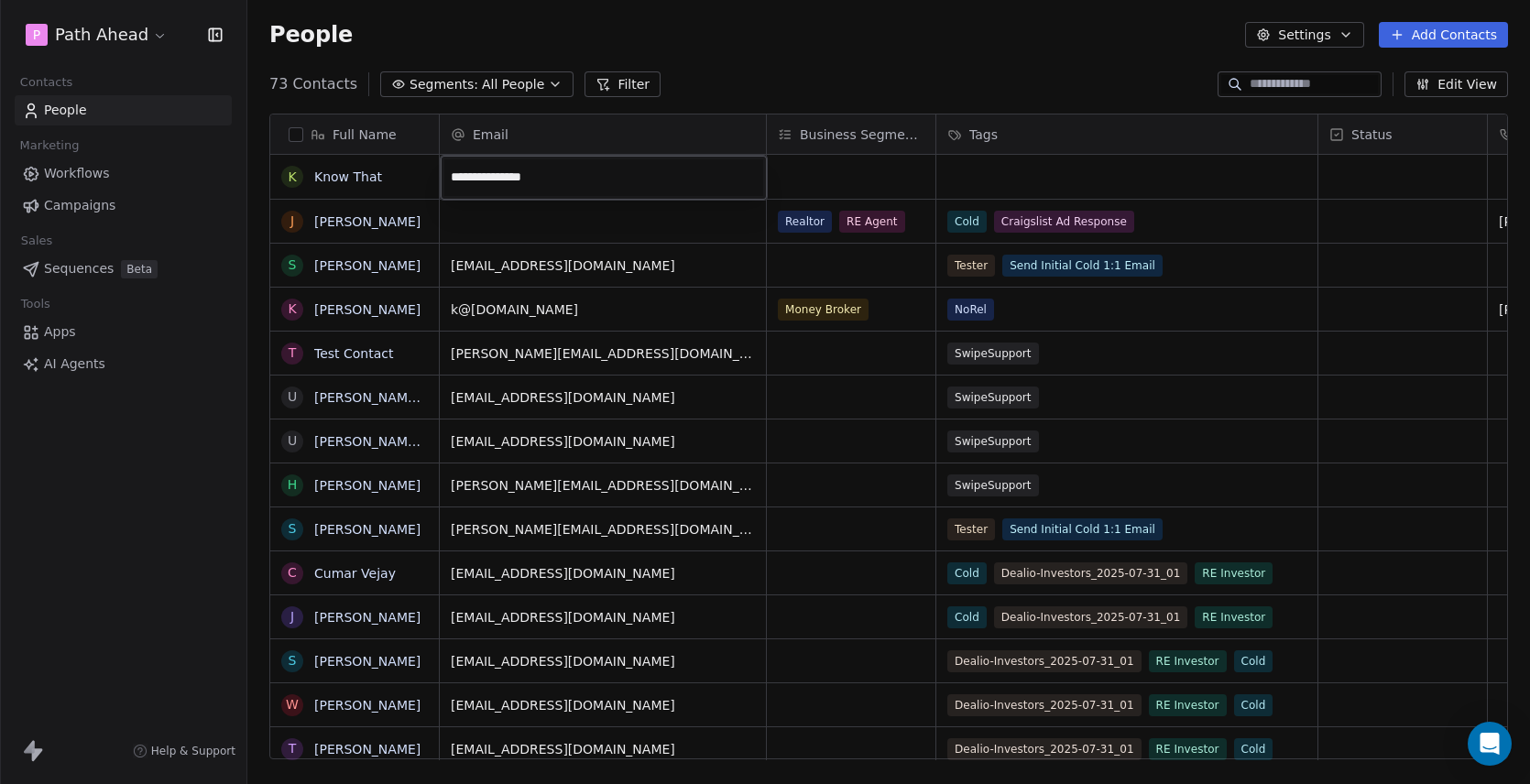
click at [447, 177] on input "**********" at bounding box center [603, 178] width 319 height 37
paste input "**********"
type input "**********"
click at [990, 179] on html "P Path Ahead Contacts People Marketing Workflows Campaigns Sales Sequences Beta…" at bounding box center [765, 392] width 1530 height 784
click at [990, 179] on div "grid" at bounding box center [1127, 177] width 381 height 44
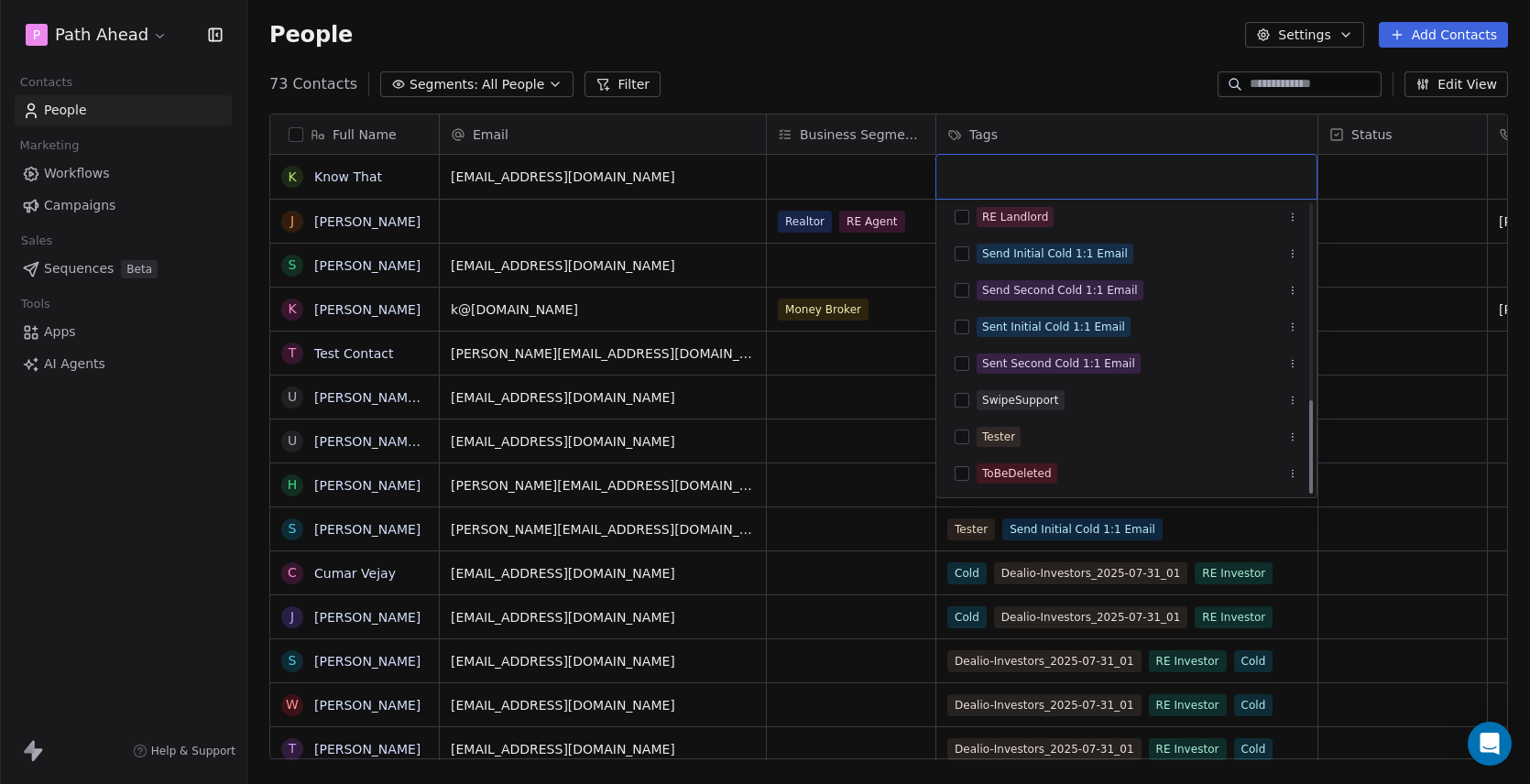
scroll to position [597, 0]
click at [962, 434] on button "Suggestions" at bounding box center [961, 435] width 14 height 14
click at [963, 249] on button "Suggestions" at bounding box center [961, 251] width 14 height 14
click at [809, 178] on html "P Path Ahead Contacts People Marketing Workflows Campaigns Sales Sequences Beta…" at bounding box center [765, 392] width 1530 height 784
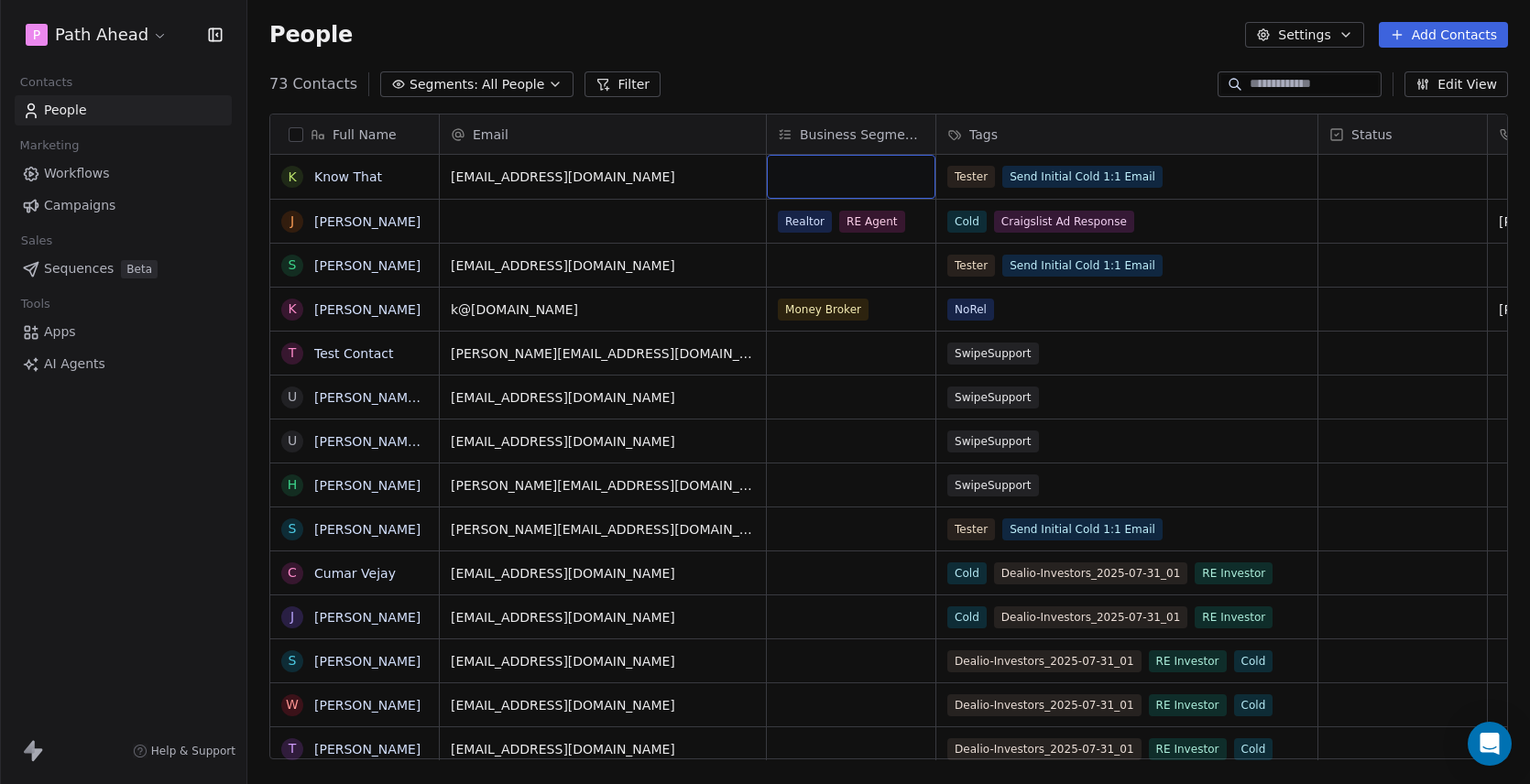
click at [69, 173] on span "Workflows" at bounding box center [76, 173] width 66 height 19
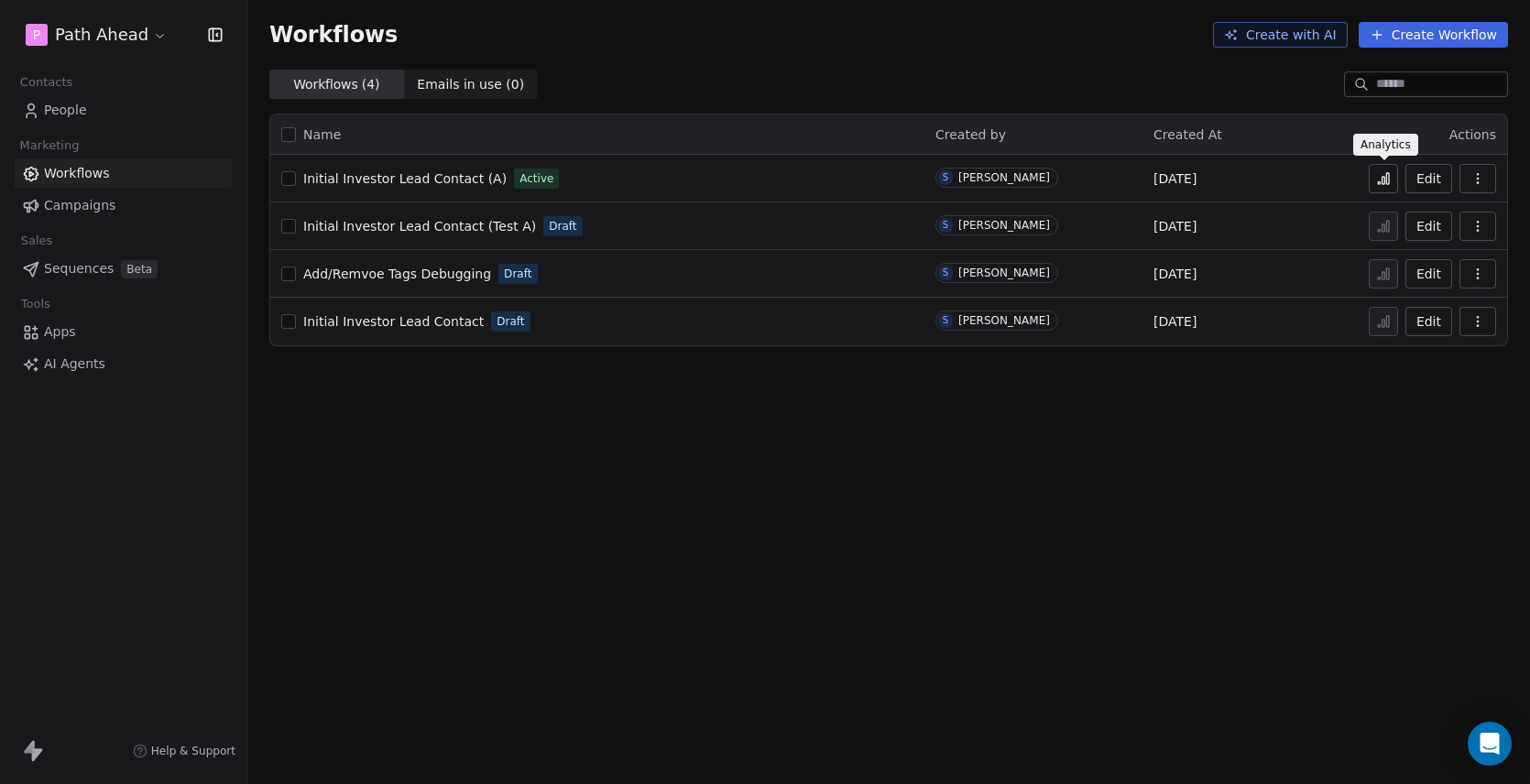
click at [1383, 177] on icon at bounding box center [1383, 181] width 3 height 8
click at [70, 109] on span "People" at bounding box center [65, 110] width 43 height 19
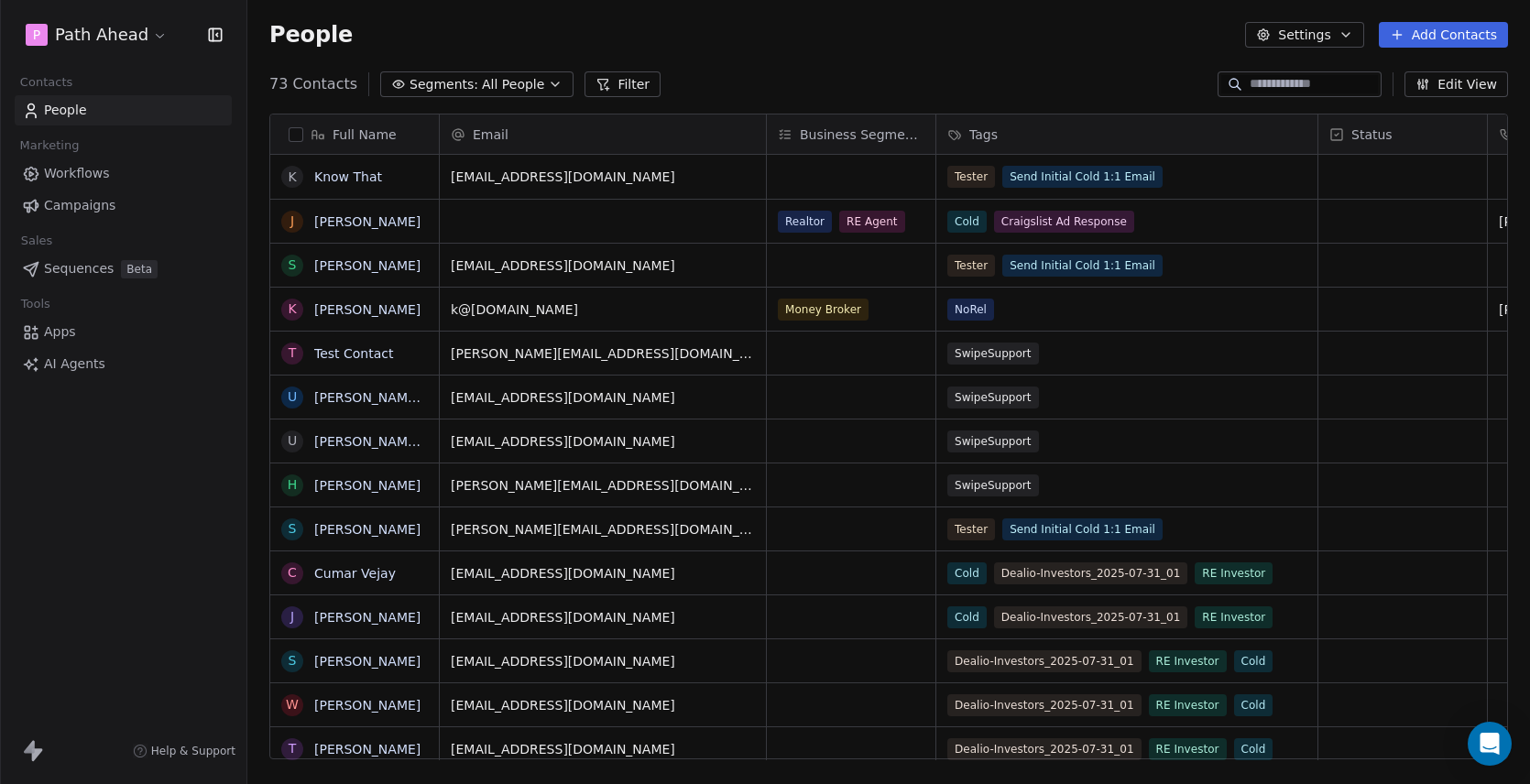
scroll to position [691, 1283]
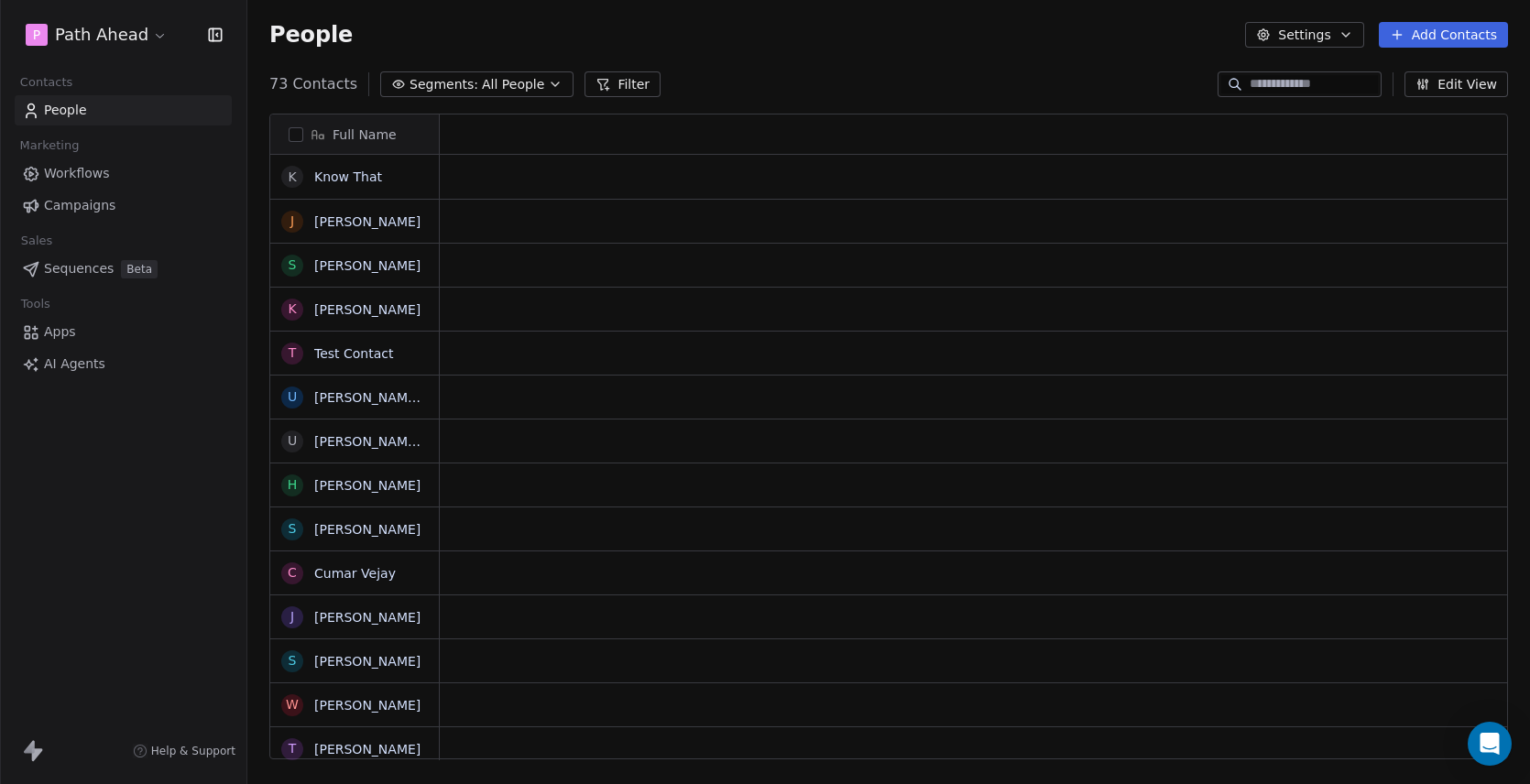
scroll to position [691, 1283]
